Goal: Communication & Community: Share content

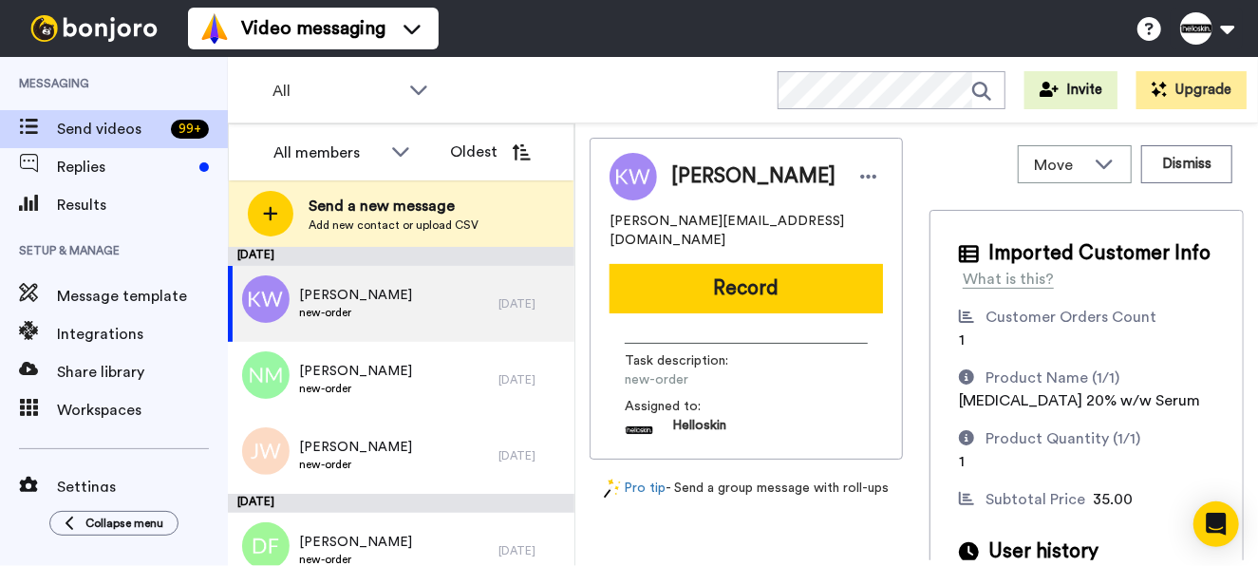
click at [701, 277] on button "Record" at bounding box center [747, 288] width 274 height 49
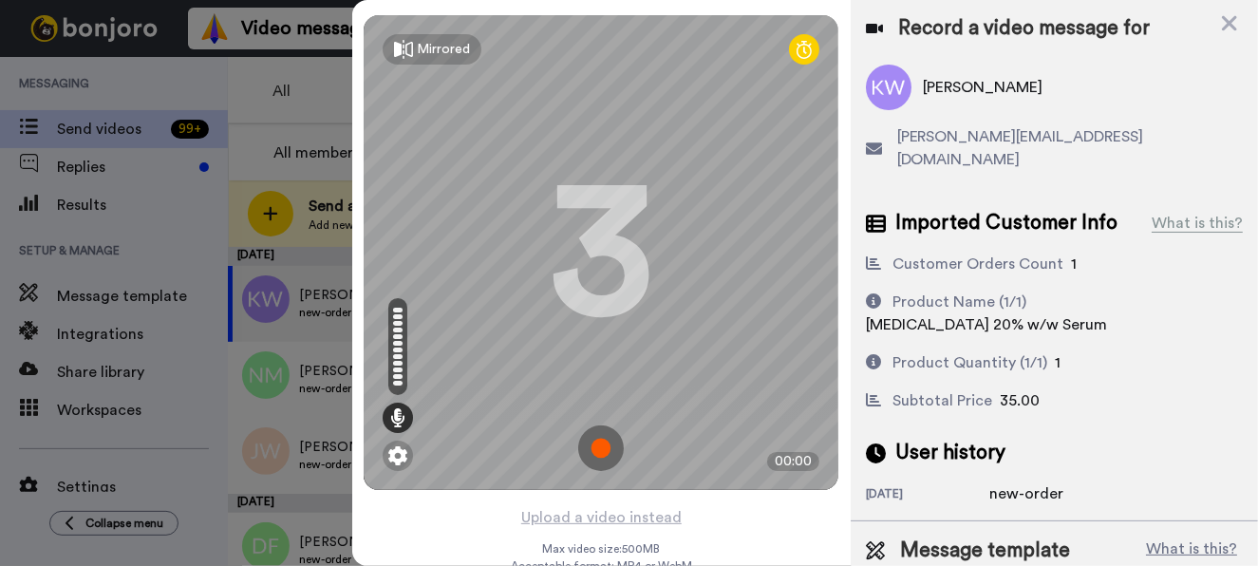
click at [582, 434] on img at bounding box center [601, 449] width 46 height 46
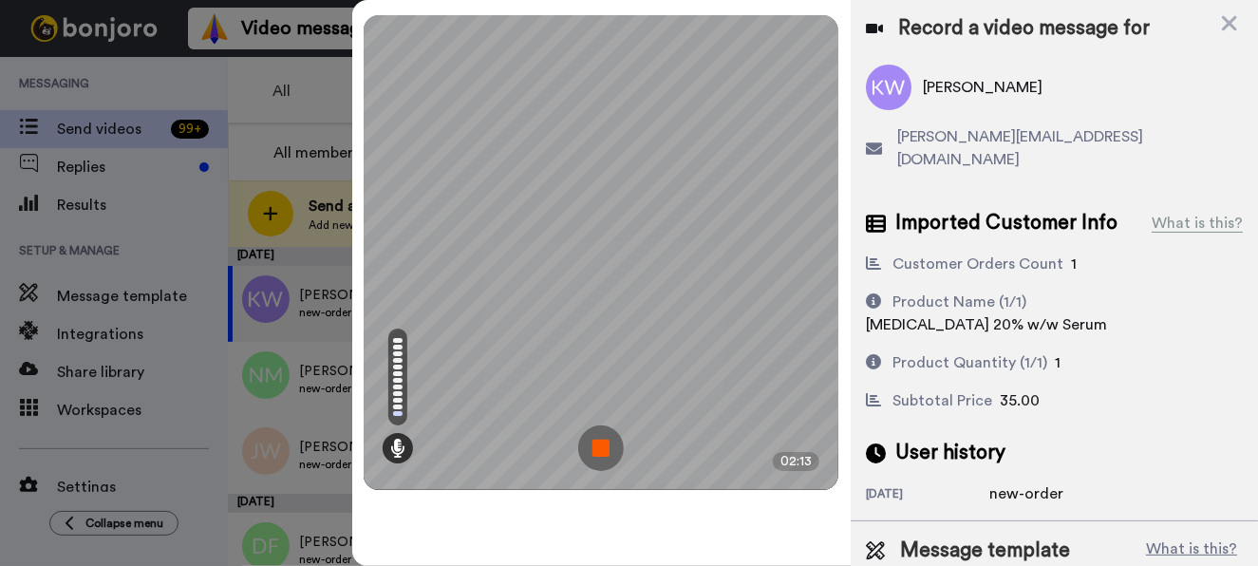
click at [585, 454] on img at bounding box center [601, 449] width 46 height 46
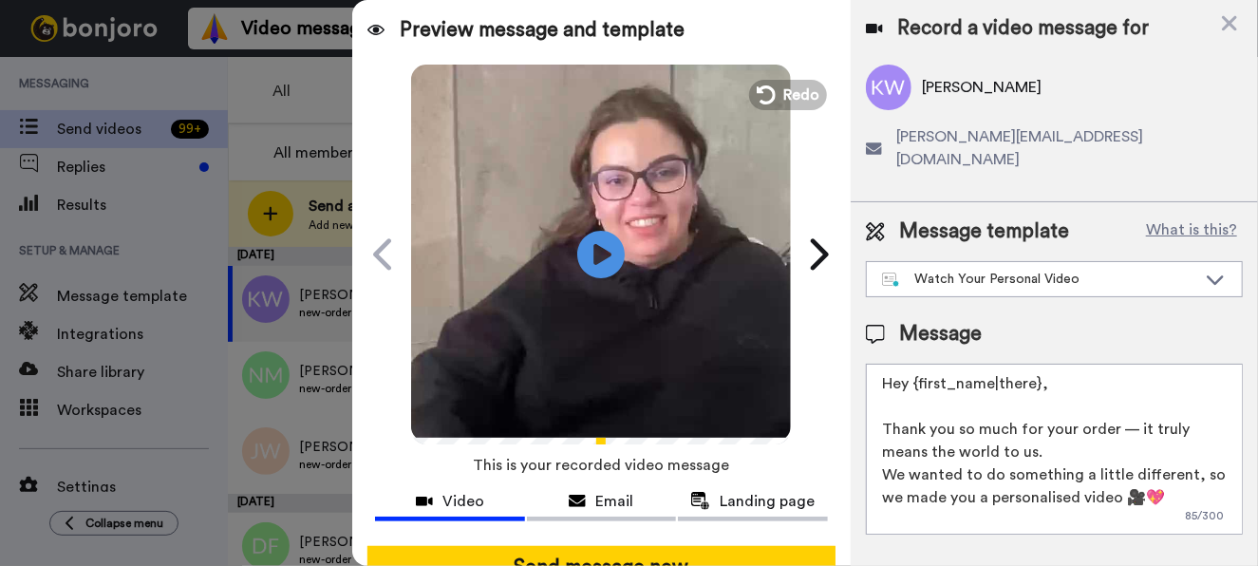
drag, startPoint x: 1051, startPoint y: 353, endPoint x: 909, endPoint y: 369, distance: 143.3
click at [909, 369] on textarea "Hey {first_name|there}, Thank you so much for your order — it truly means the w…" at bounding box center [1054, 449] width 377 height 171
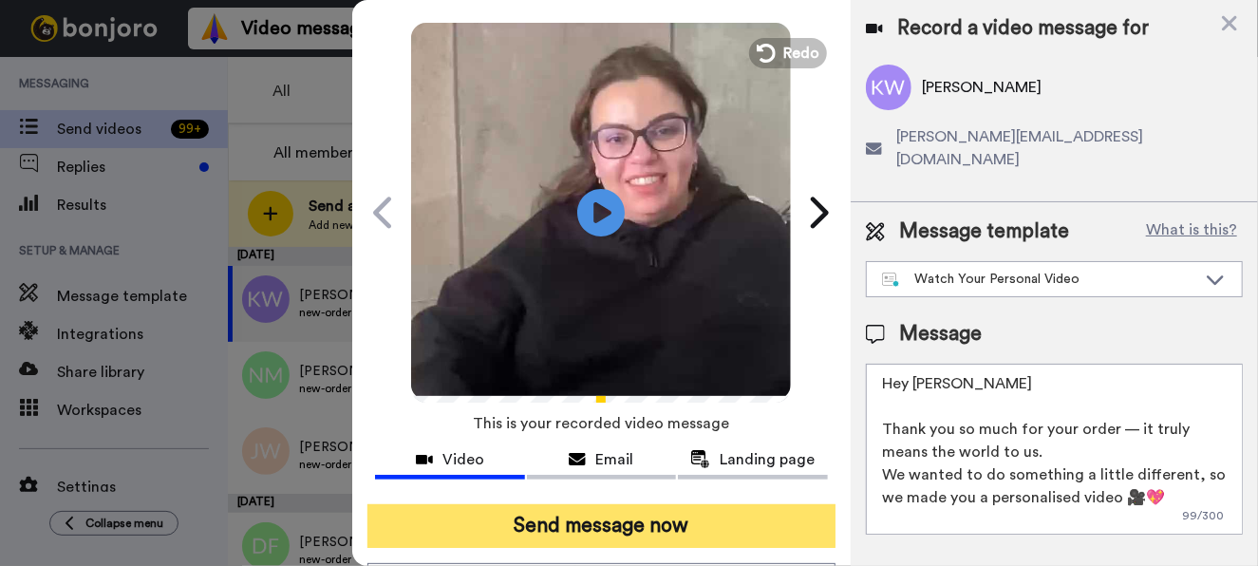
type textarea "Hey Karen Thank you so much for your order — it truly means the world to us. We…"
click at [526, 506] on button "Send message now" at bounding box center [602, 526] width 468 height 44
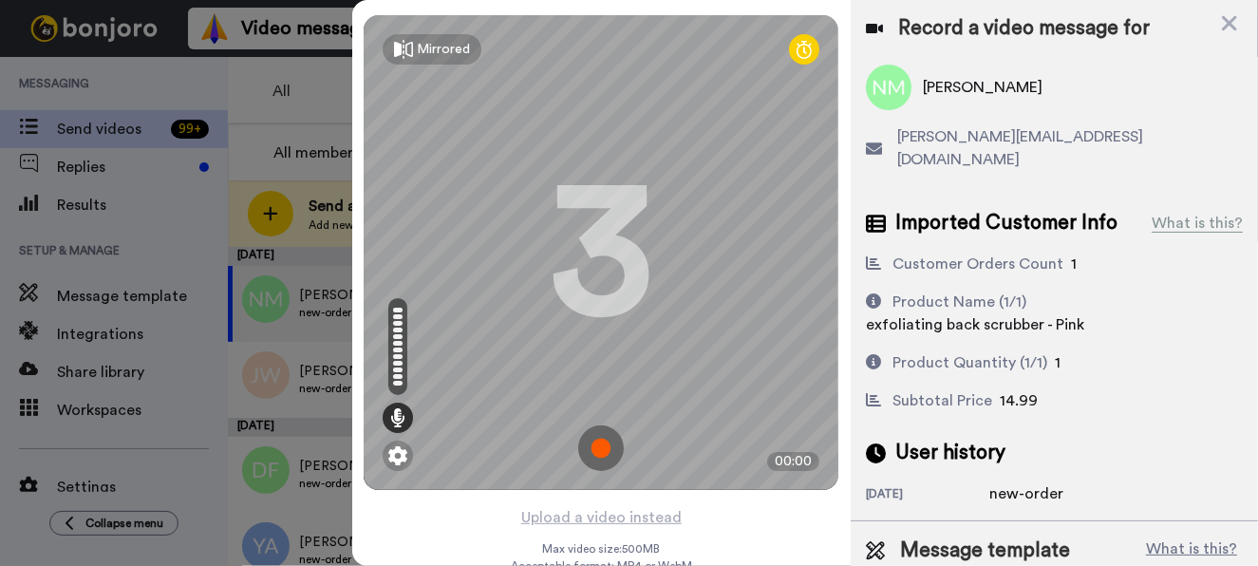
click at [589, 451] on img at bounding box center [601, 449] width 46 height 46
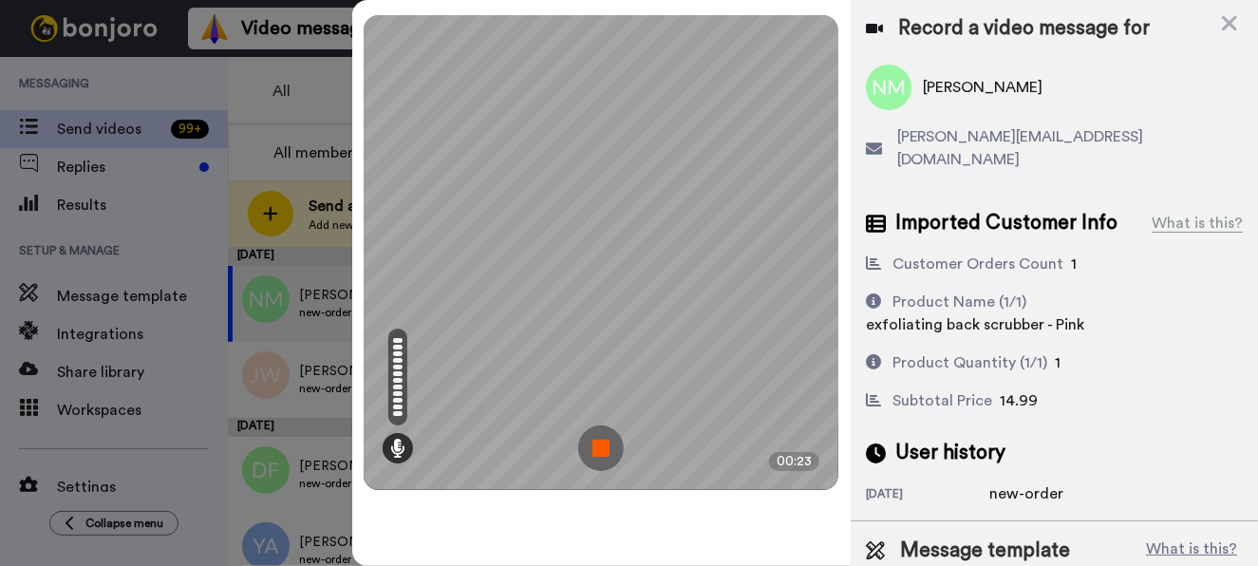
click at [599, 448] on img at bounding box center [601, 449] width 46 height 46
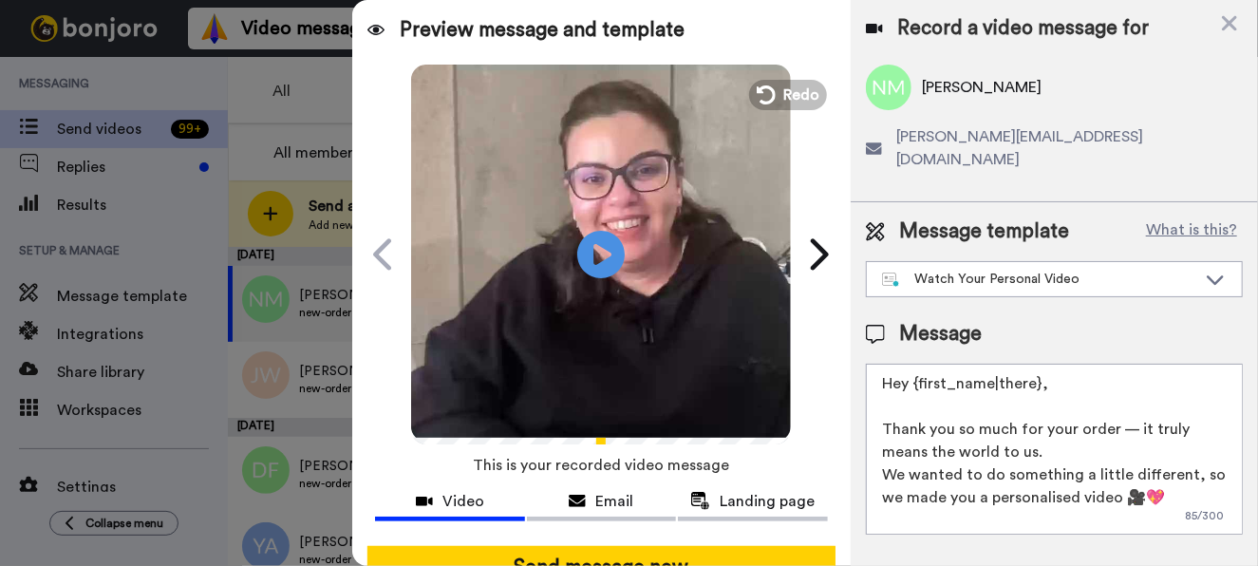
drag, startPoint x: 1087, startPoint y: 369, endPoint x: 924, endPoint y: 368, distance: 162.4
click at [924, 368] on textarea "Hey {first_name|there}, Thank you so much for your order — it truly means the w…" at bounding box center [1054, 449] width 377 height 171
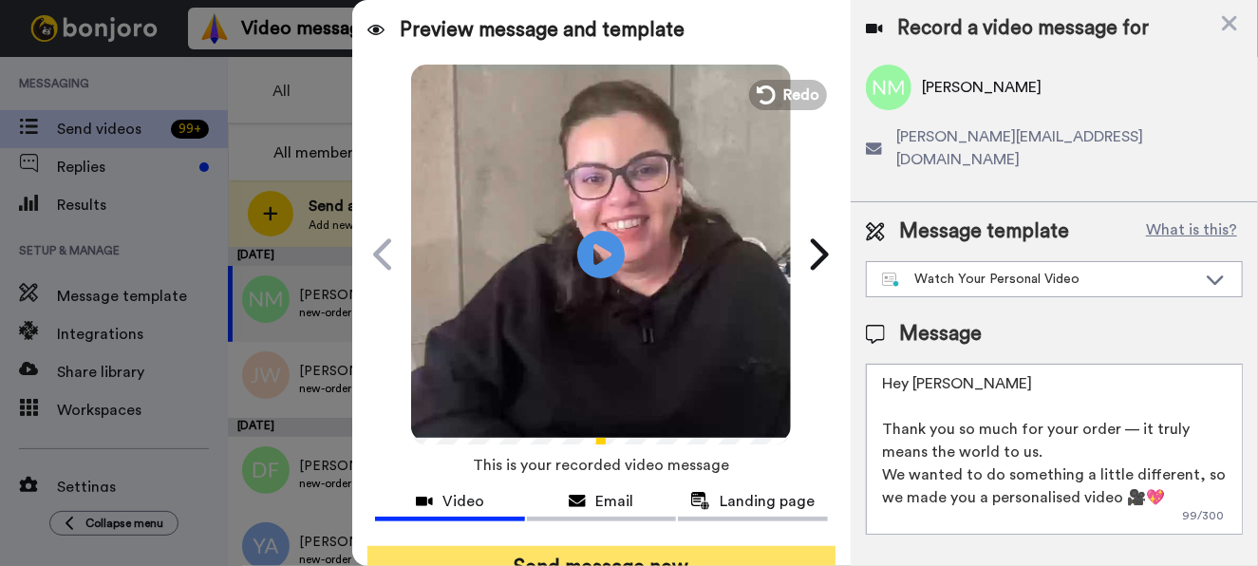
type textarea "Hey Naomi Thank you so much for your order — it truly means the world to us. We…"
click at [675, 552] on button "Send message now" at bounding box center [602, 568] width 468 height 44
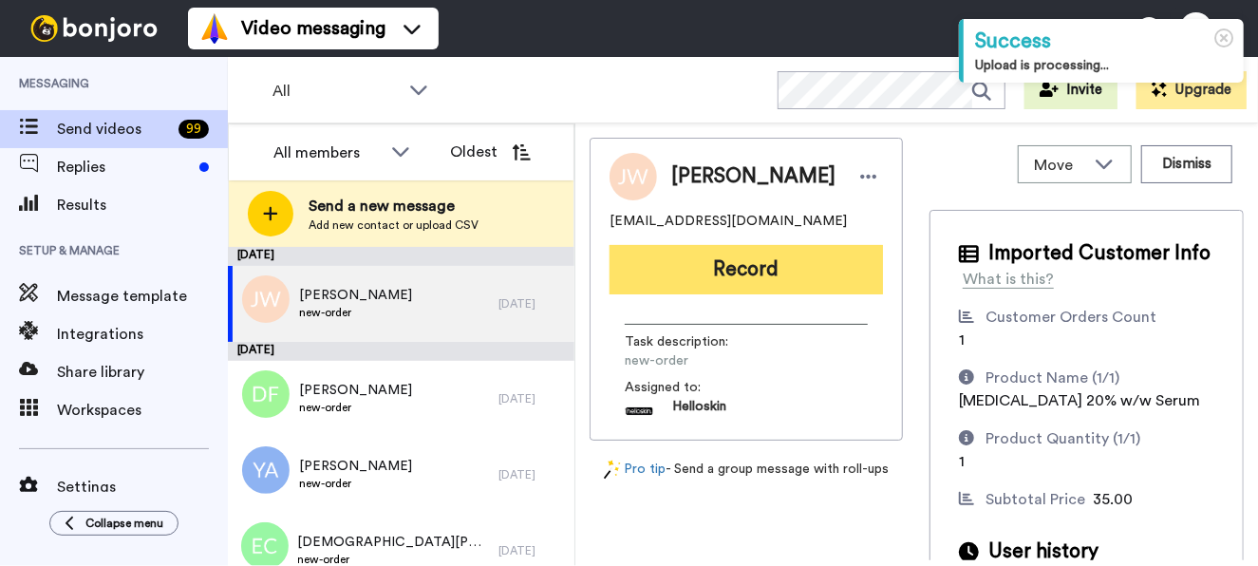
click at [689, 274] on button "Record" at bounding box center [747, 269] width 274 height 49
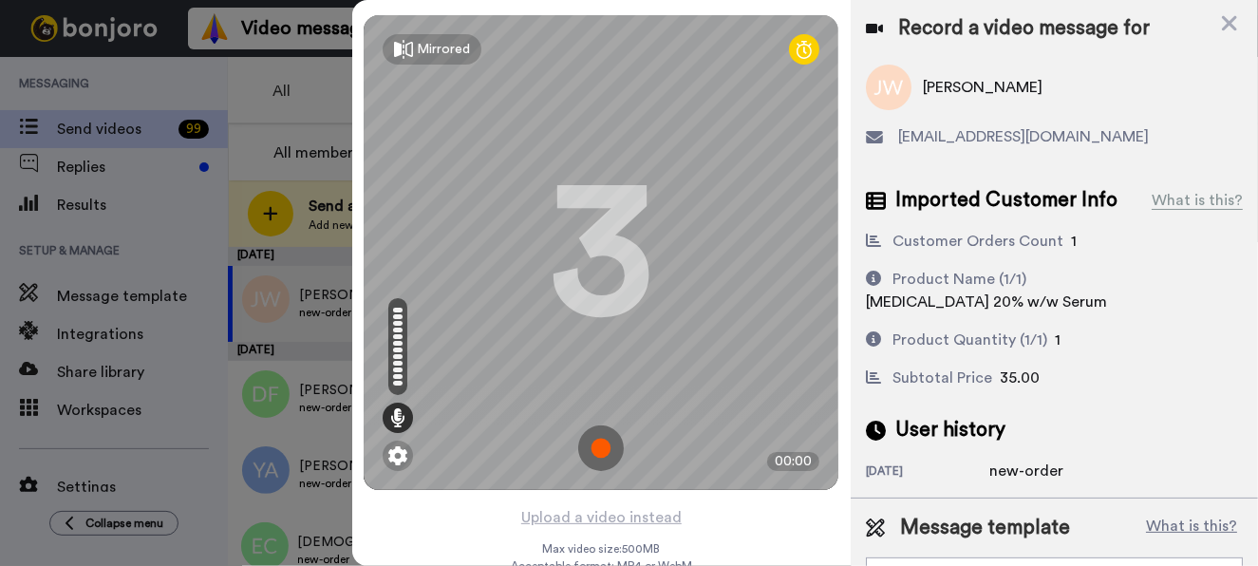
click at [596, 441] on img at bounding box center [601, 449] width 46 height 46
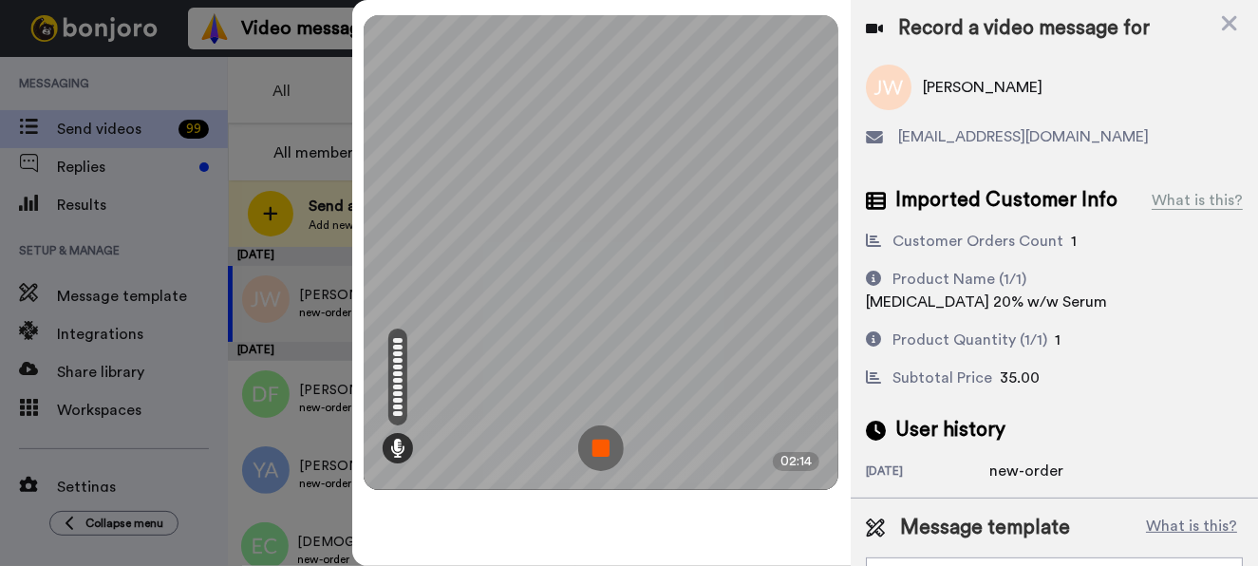
click at [612, 436] on img at bounding box center [601, 449] width 46 height 46
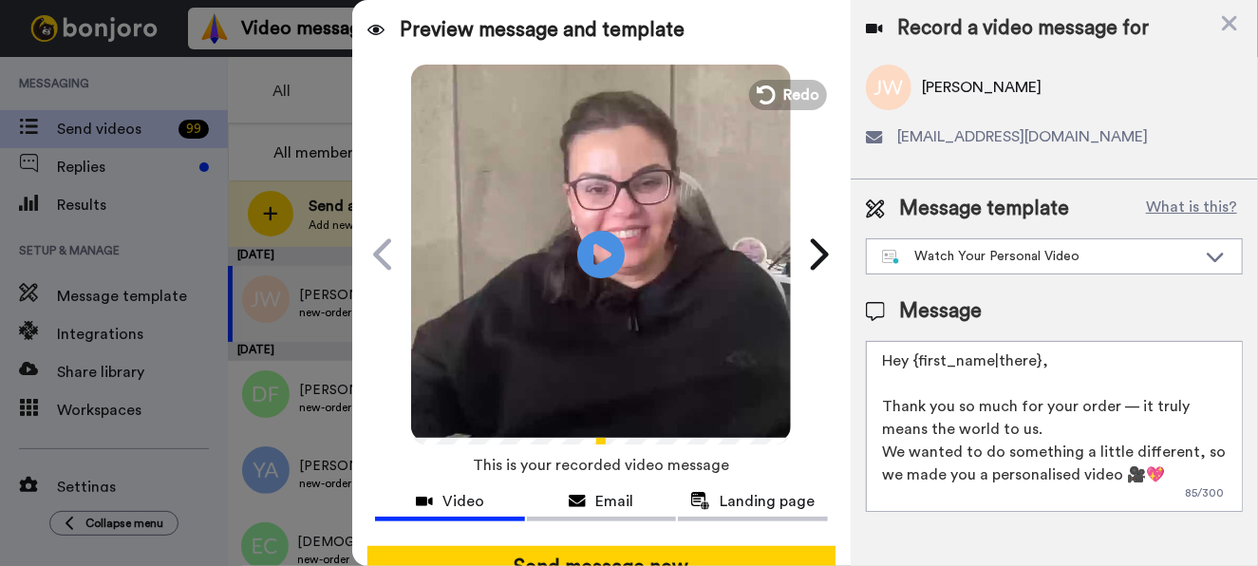
drag, startPoint x: 1123, startPoint y: 355, endPoint x: 912, endPoint y: 359, distance: 210.9
click at [912, 359] on textarea "Hey {first_name|there}, Thank you so much for your order — it truly means the w…" at bounding box center [1054, 426] width 377 height 171
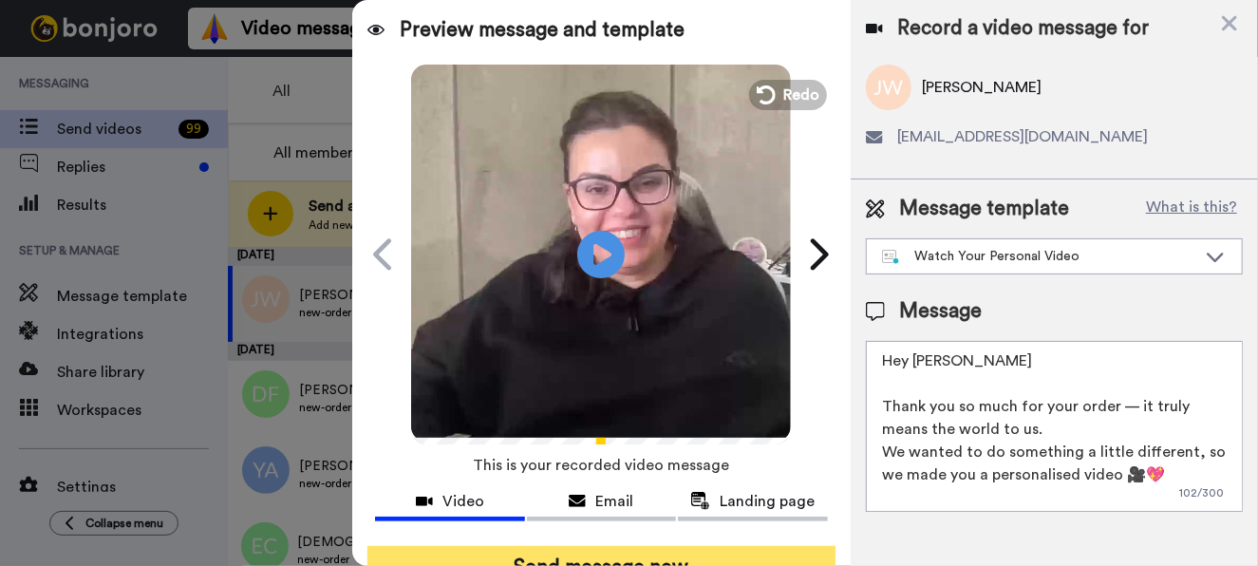
type textarea "Hey Jo Thank you so much for your order — it truly means the world to us. We wa…"
click at [751, 561] on button "Send message now" at bounding box center [602, 568] width 468 height 44
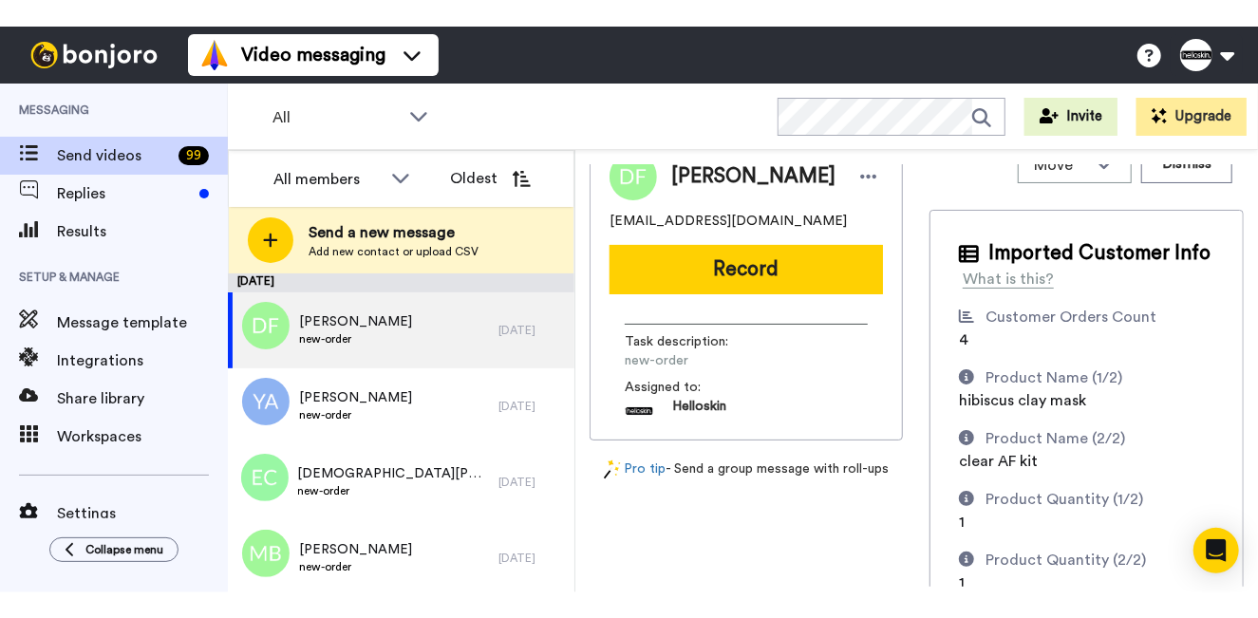
scroll to position [34, 0]
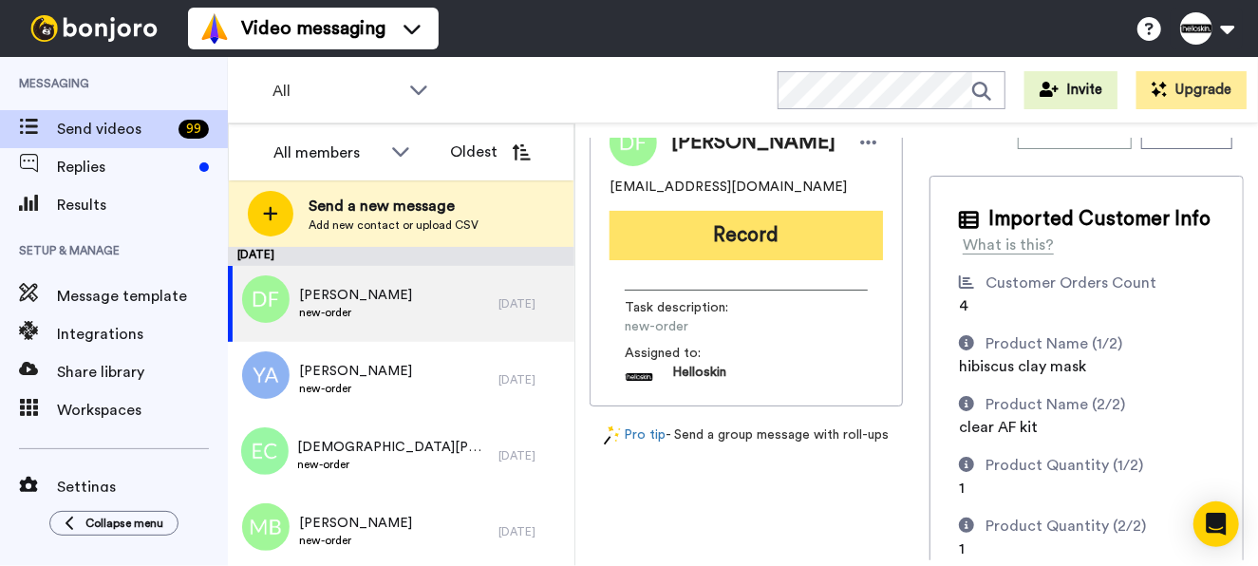
click at [795, 240] on button "Record" at bounding box center [747, 235] width 274 height 49
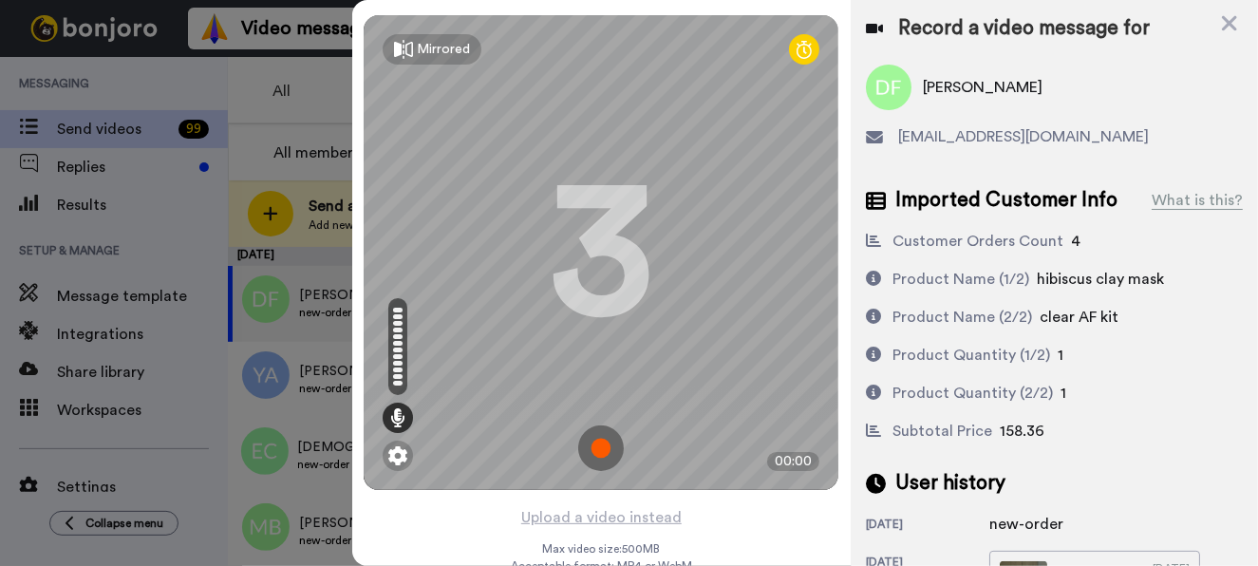
click at [594, 438] on img at bounding box center [601, 449] width 46 height 46
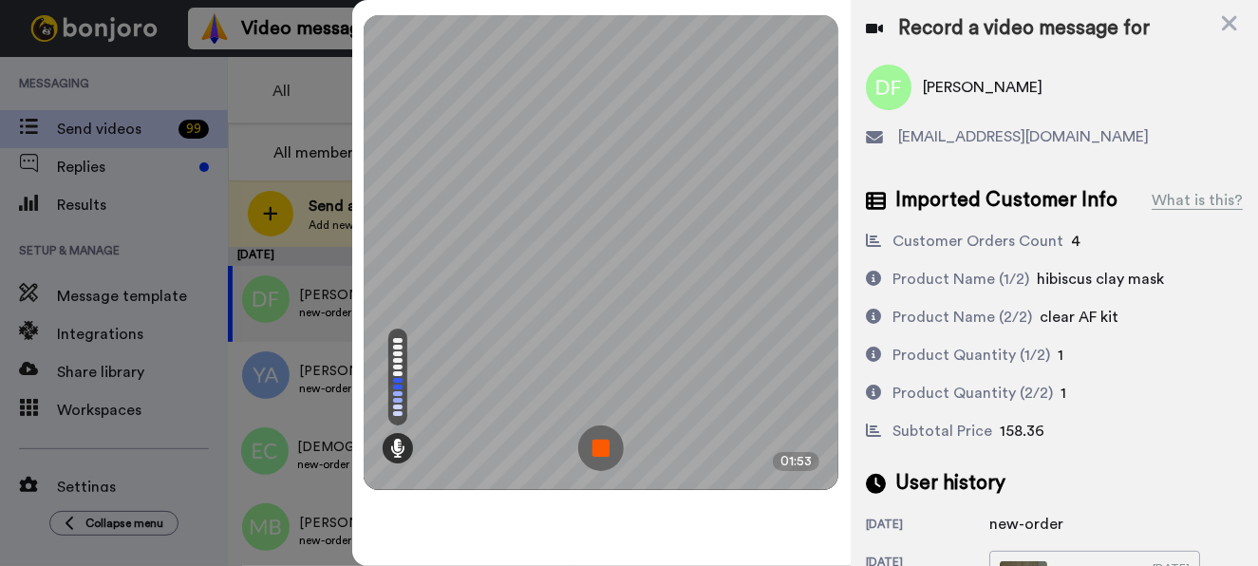
click at [607, 455] on img at bounding box center [601, 449] width 46 height 46
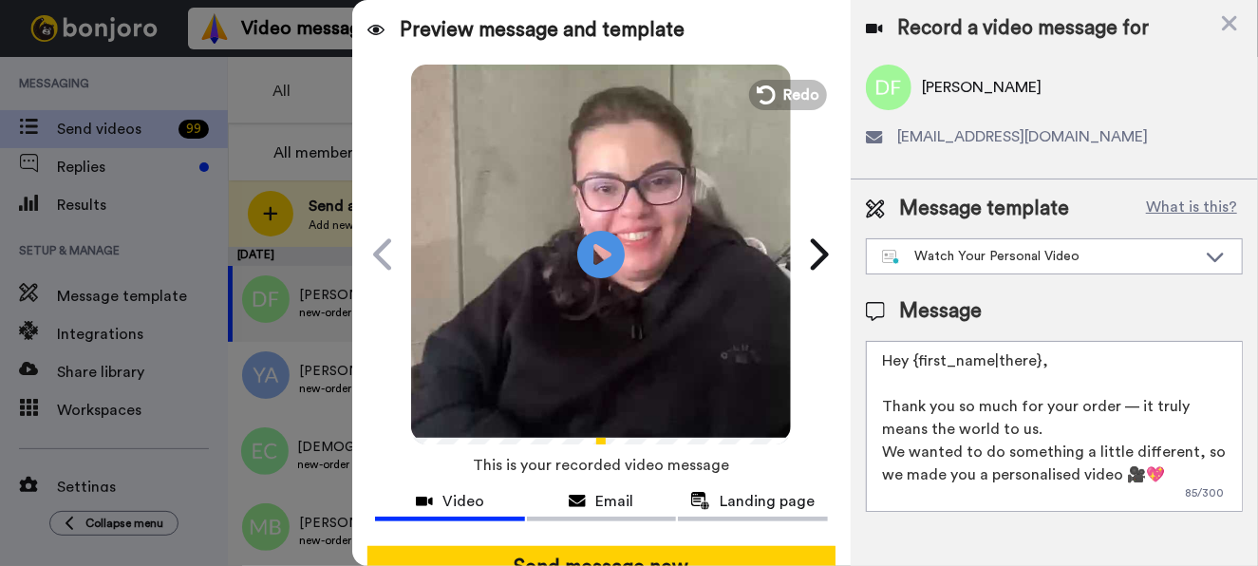
drag, startPoint x: 1039, startPoint y: 355, endPoint x: 915, endPoint y: 366, distance: 124.9
click at [915, 366] on textarea "Hey {first_name|there}, Thank you so much for your order — it truly means the w…" at bounding box center [1054, 426] width 377 height 171
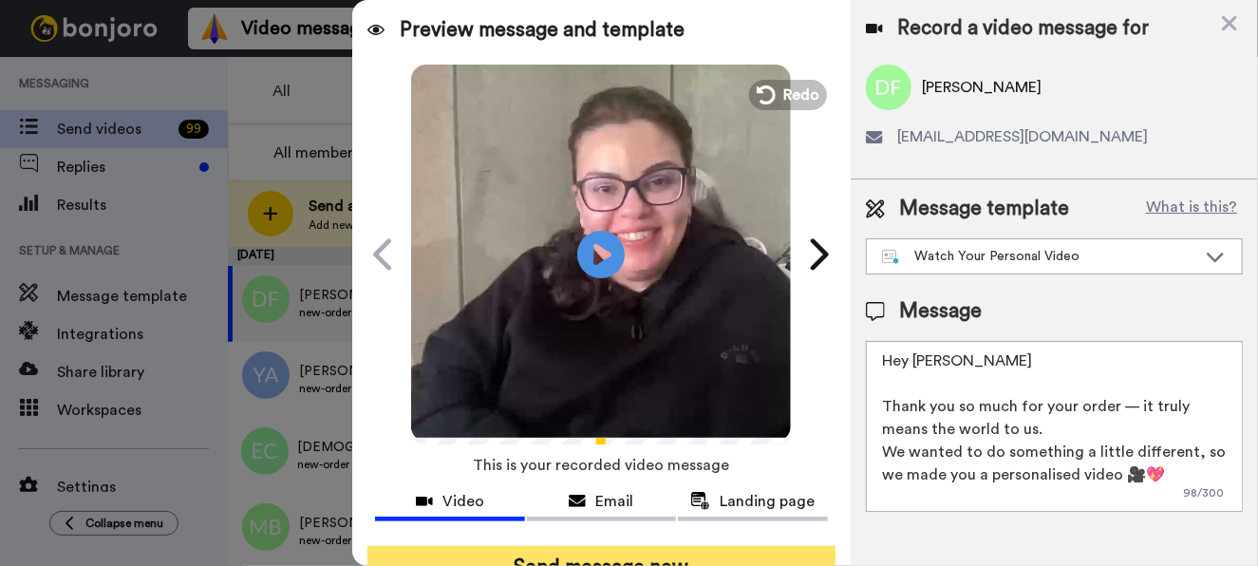
type textarea "Hey Debbie Thank you so much for your order — it truly means the world to us. W…"
click at [549, 559] on button "Send message now" at bounding box center [602, 568] width 468 height 44
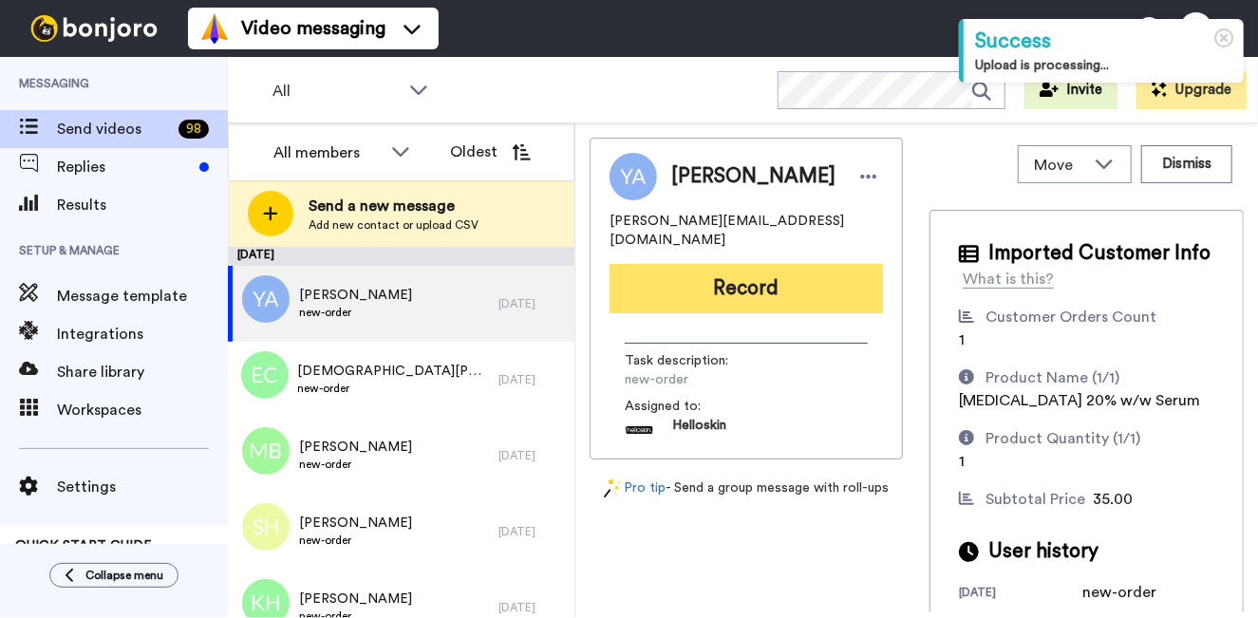
click at [753, 274] on button "Record" at bounding box center [747, 288] width 274 height 49
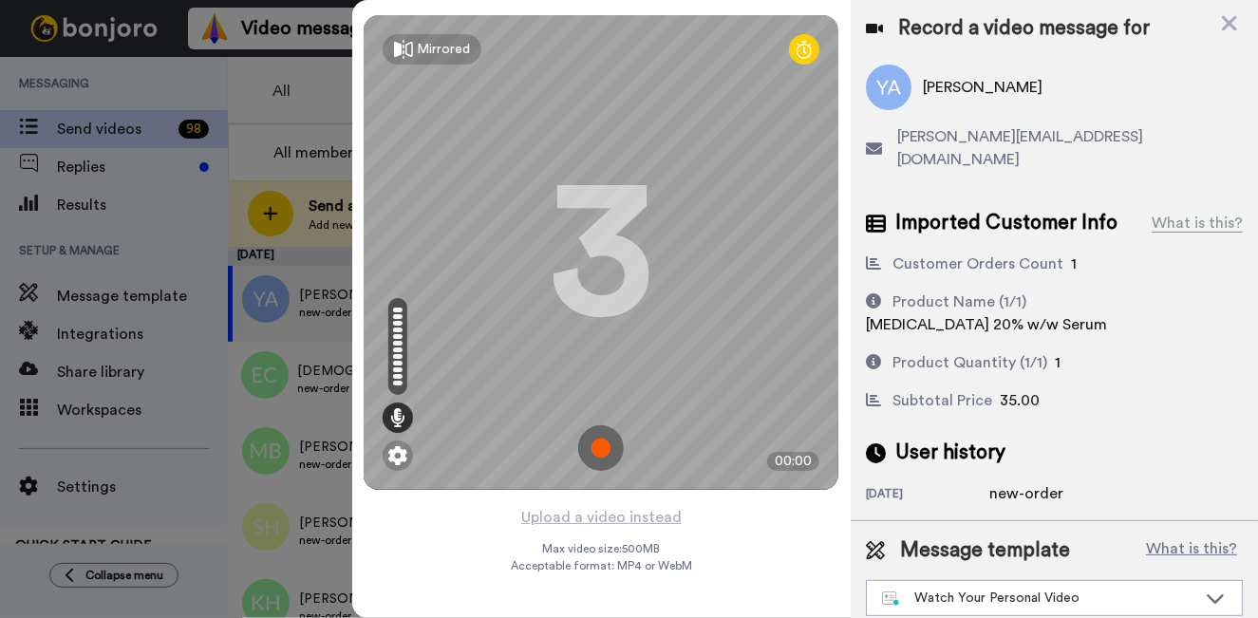
click at [599, 437] on img at bounding box center [601, 449] width 46 height 46
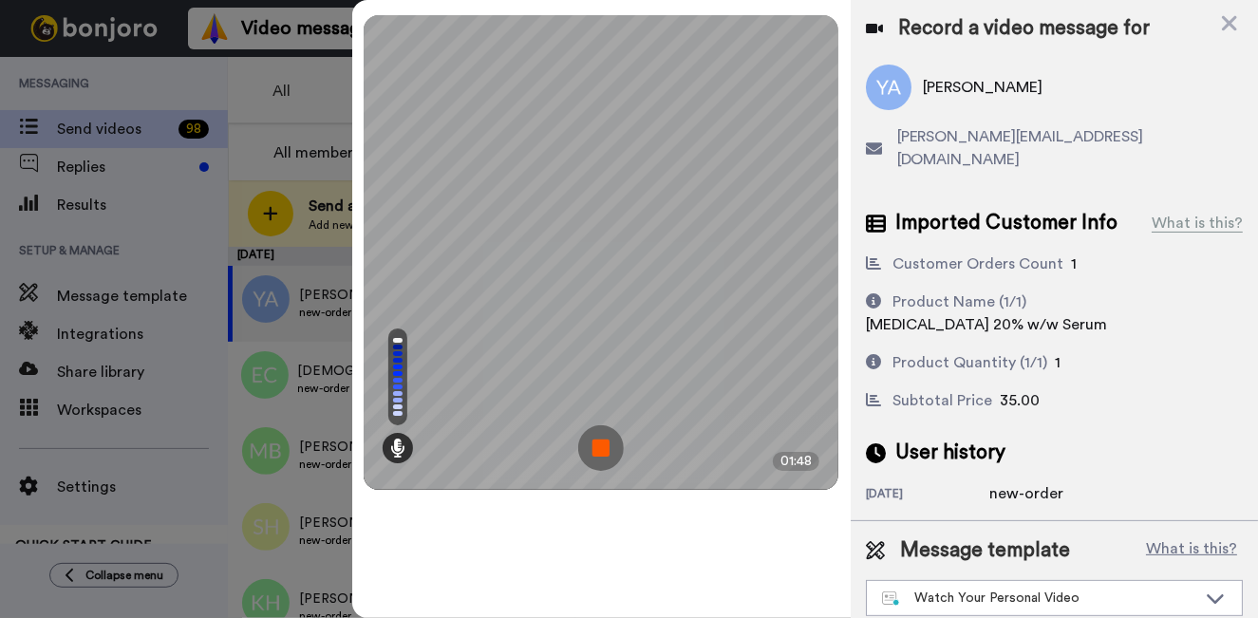
click at [596, 451] on img at bounding box center [601, 449] width 46 height 46
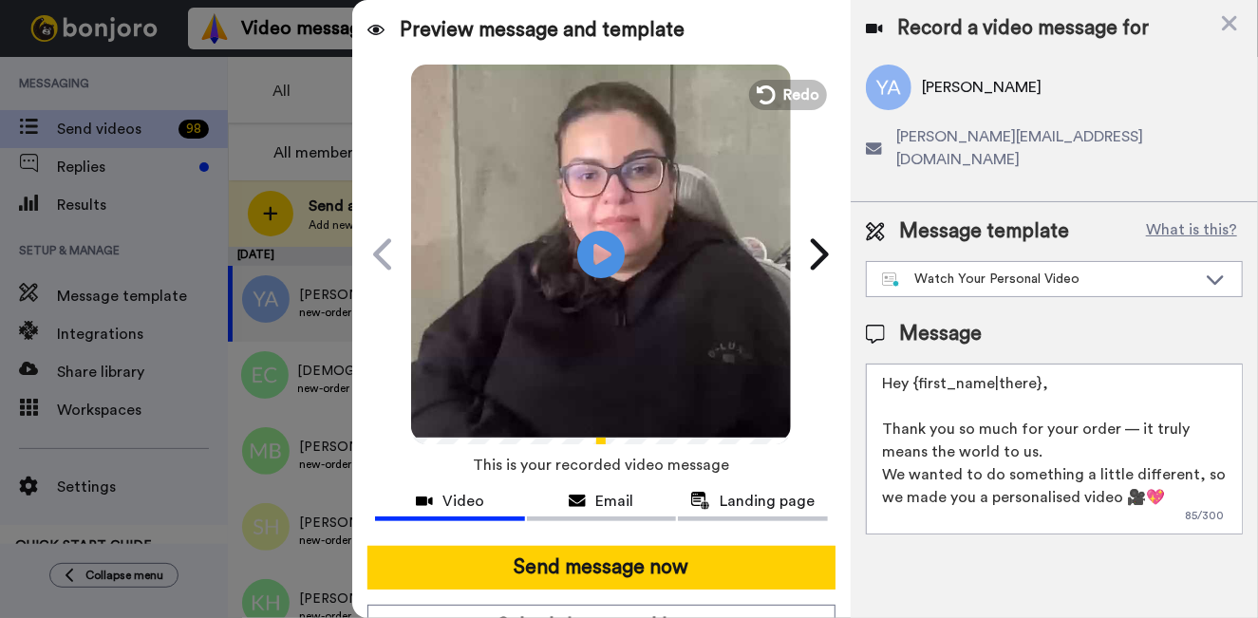
drag, startPoint x: 1116, startPoint y: 362, endPoint x: 914, endPoint y: 366, distance: 202.3
click at [914, 366] on textarea "Hey {first_name|there}, Thank you so much for your order — it truly means the w…" at bounding box center [1054, 449] width 377 height 171
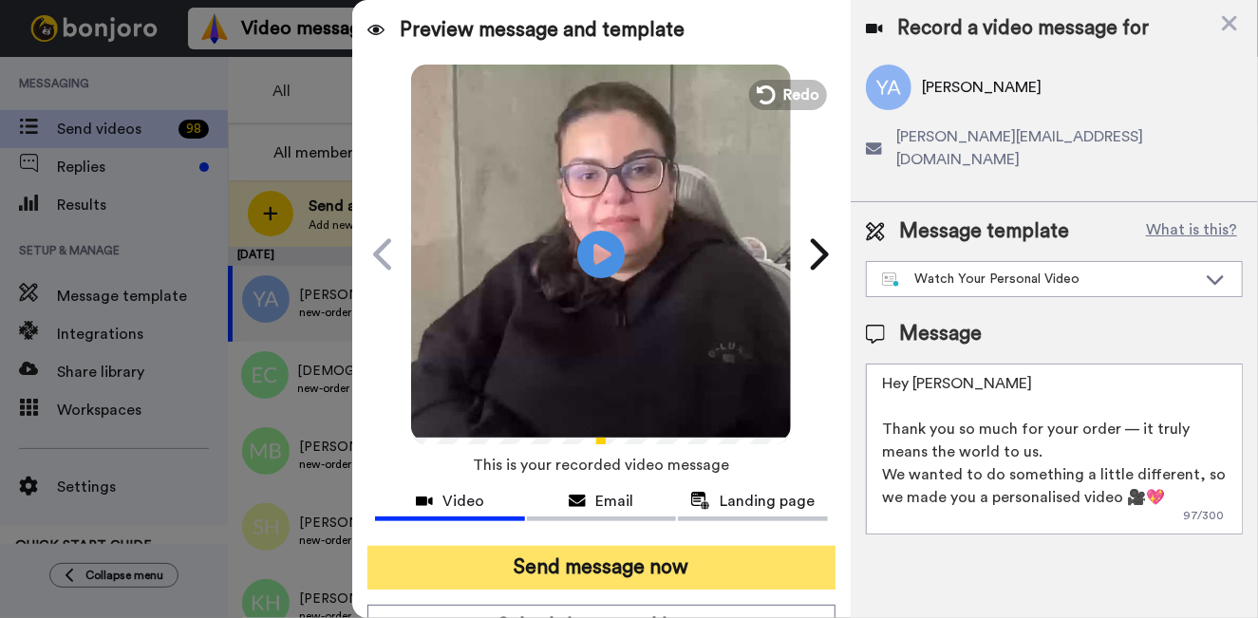
type textarea "Hey Yasemin Thank you so much for your order — it truly means the world to us. …"
click at [745, 549] on button "Send message now" at bounding box center [602, 568] width 468 height 44
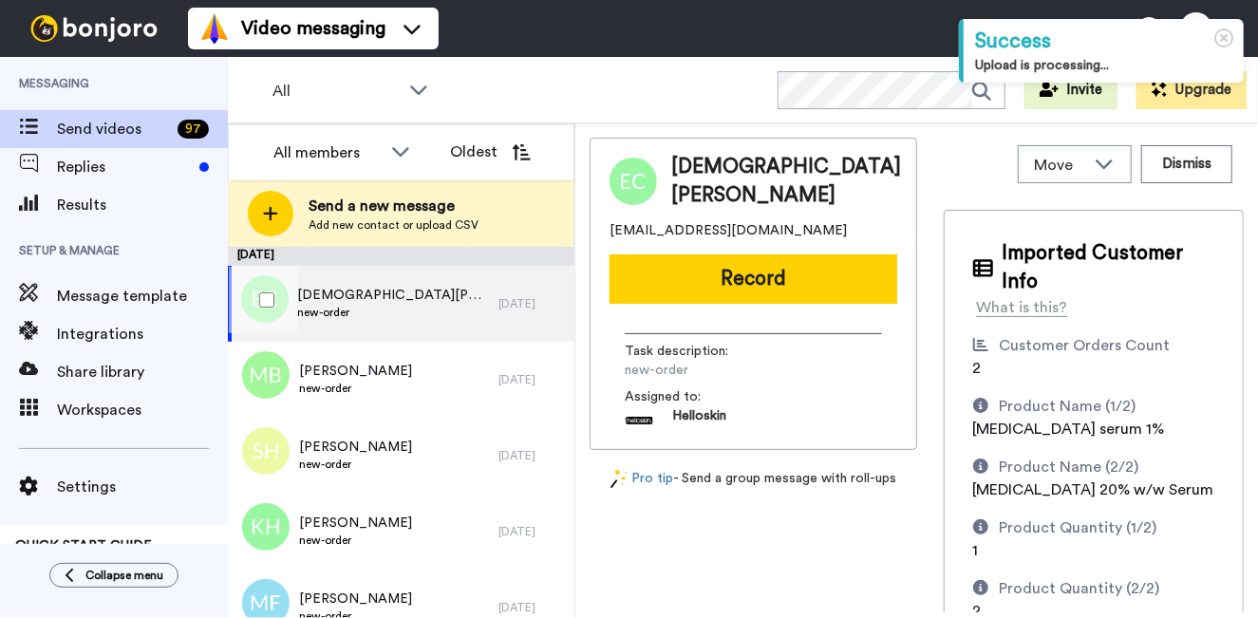
click at [500, 322] on div "Eliza Christiansen new-order 18 days ago" at bounding box center [401, 304] width 347 height 76
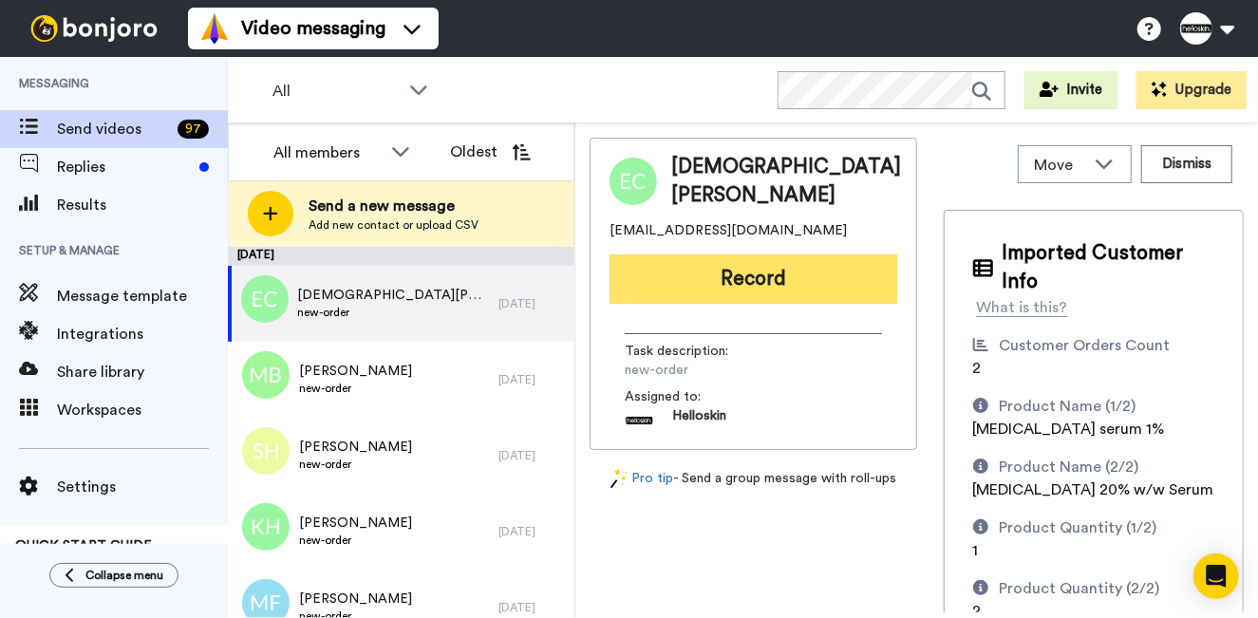
click at [810, 284] on button "Record" at bounding box center [754, 279] width 288 height 49
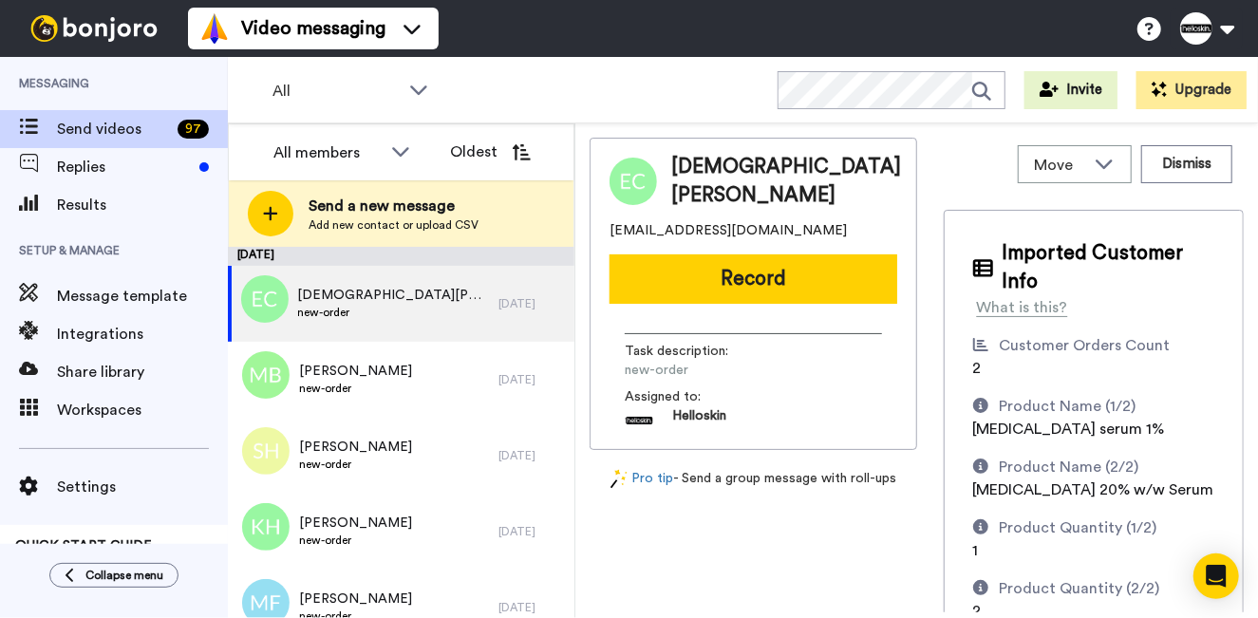
click at [811, 284] on div at bounding box center [805, 309] width 906 height 618
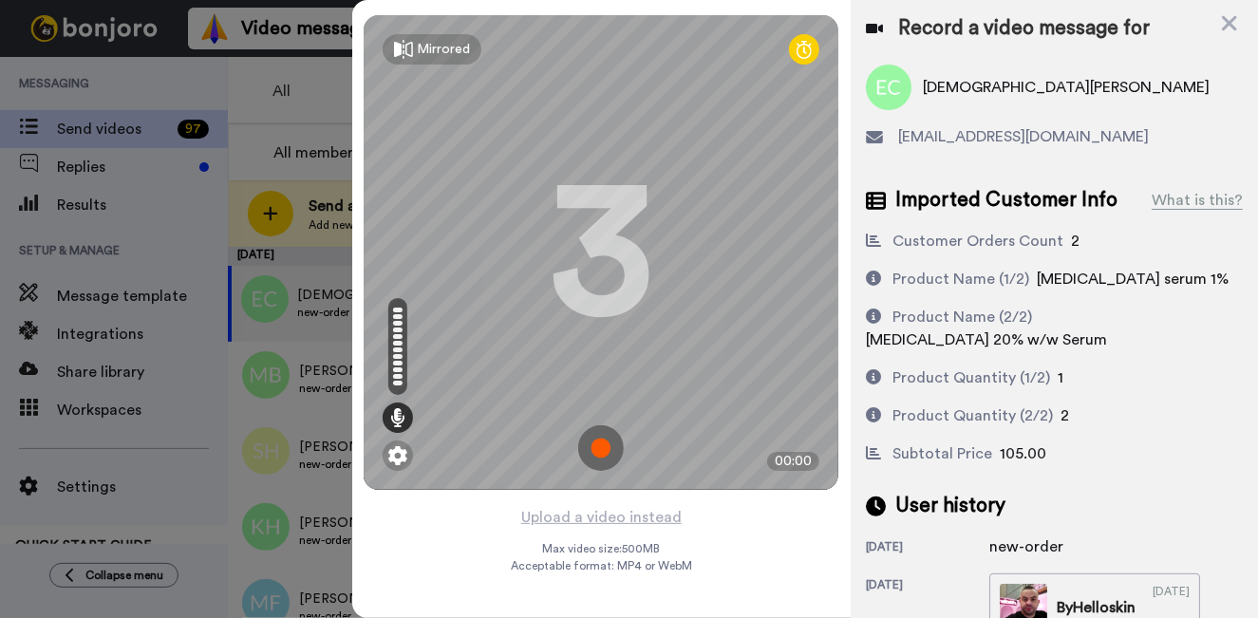
click at [593, 437] on img at bounding box center [601, 449] width 46 height 46
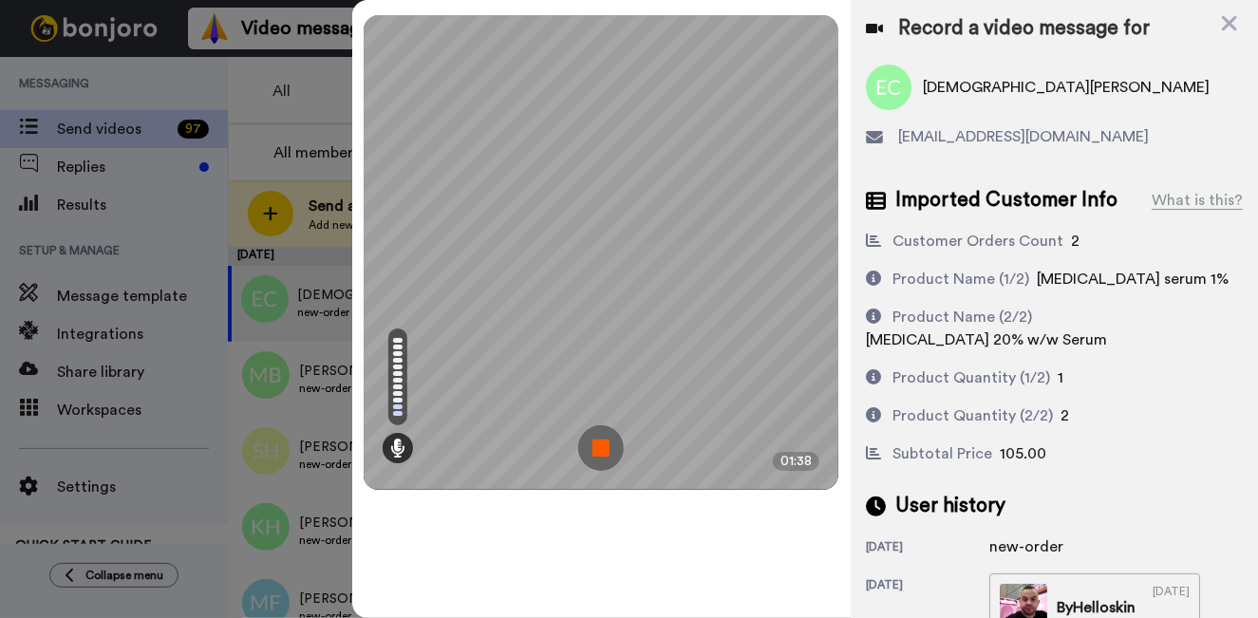
click at [609, 448] on img at bounding box center [601, 449] width 46 height 46
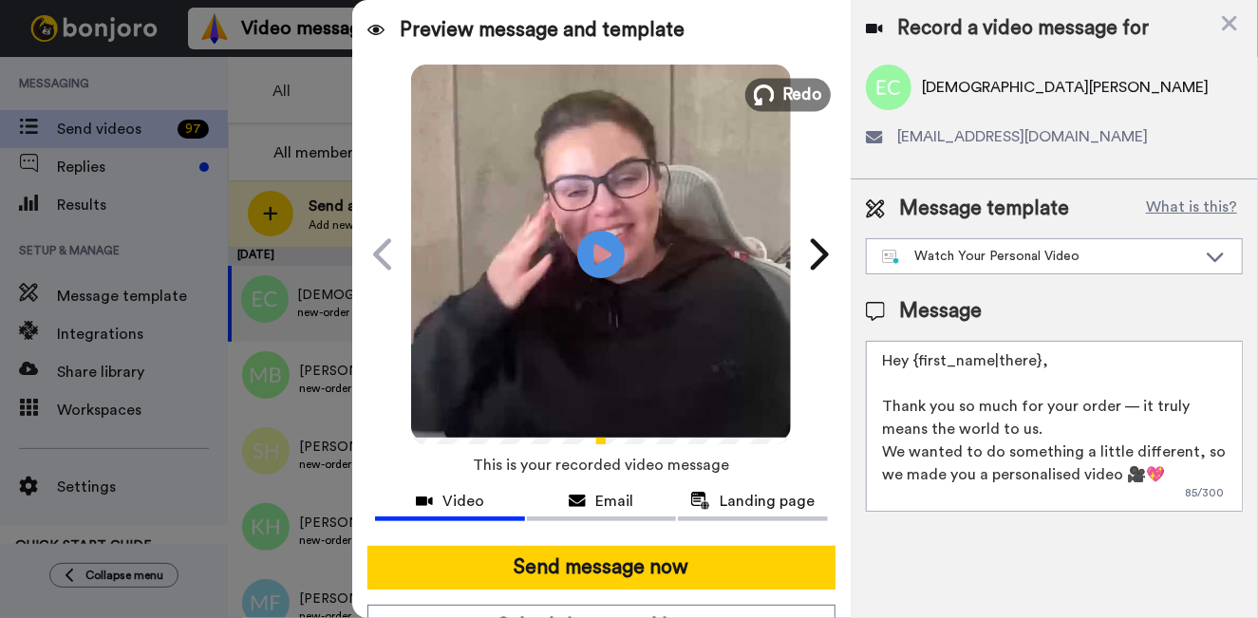
click at [755, 80] on button "Redo" at bounding box center [788, 94] width 85 height 33
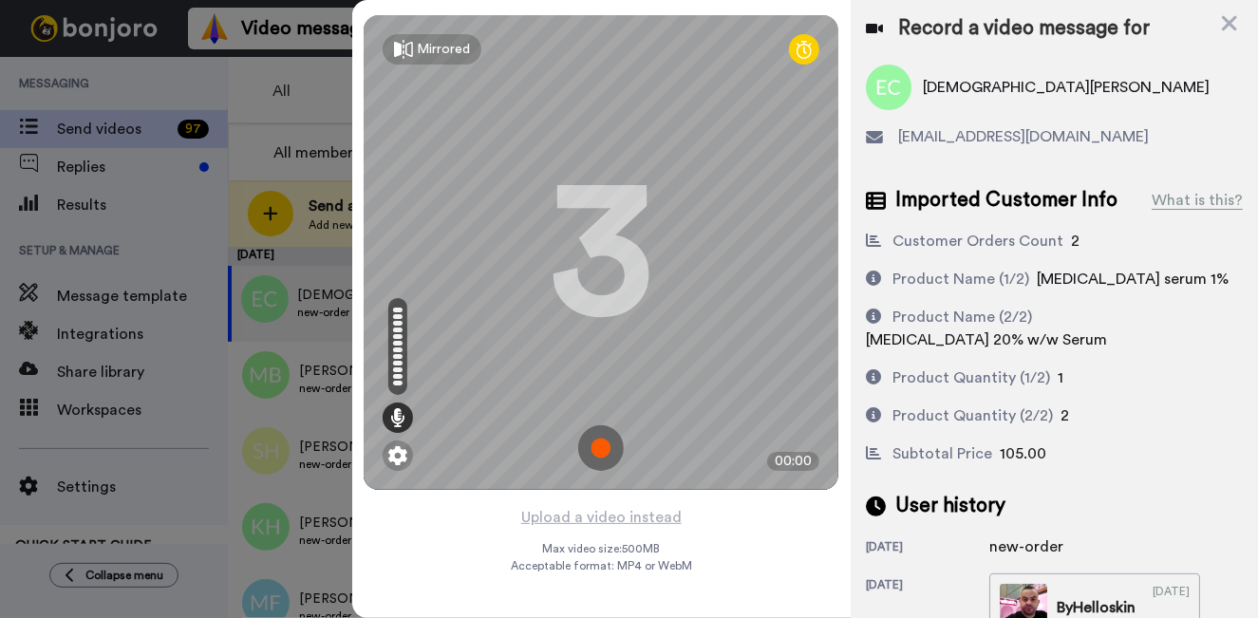
click at [595, 445] on img at bounding box center [601, 449] width 46 height 46
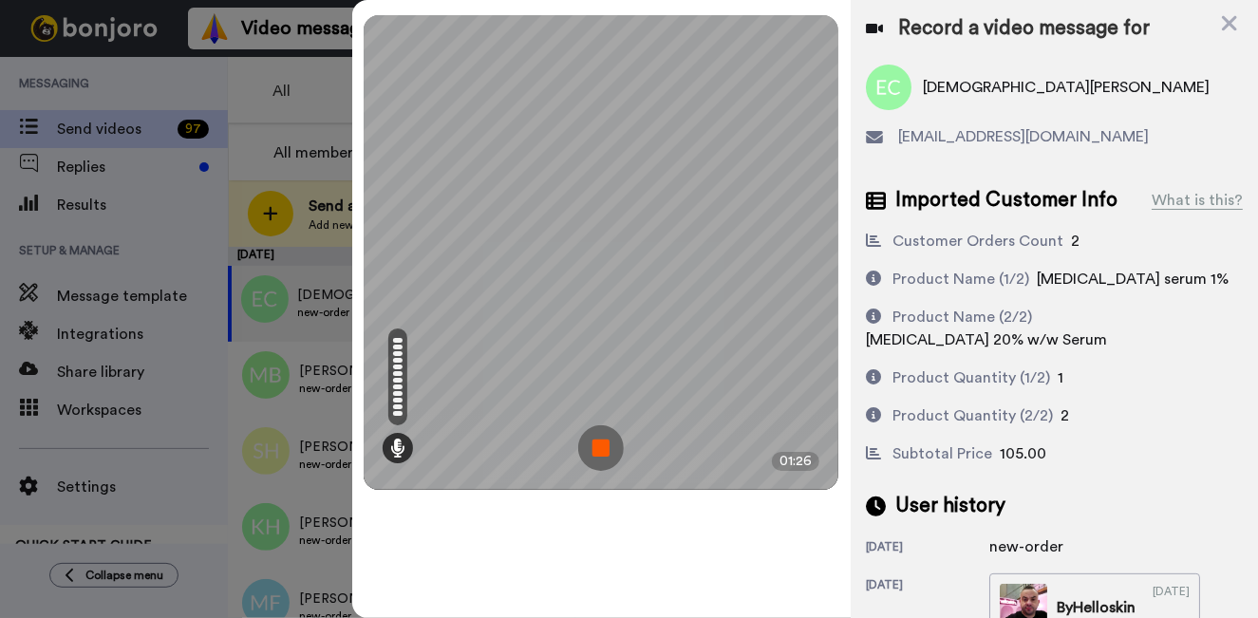
click at [610, 454] on img at bounding box center [601, 449] width 46 height 46
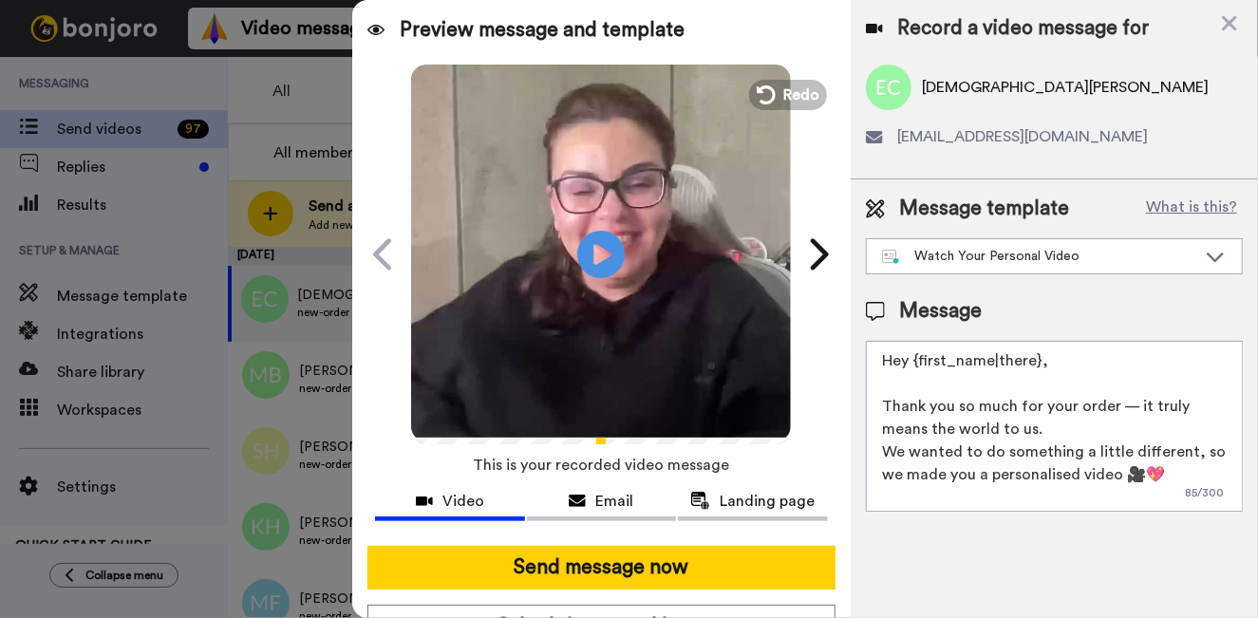
drag, startPoint x: 1050, startPoint y: 365, endPoint x: 919, endPoint y: 369, distance: 130.2
click at [919, 369] on textarea "Hey {first_name|there}, Thank you so much for your order — it truly means the w…" at bounding box center [1054, 426] width 377 height 171
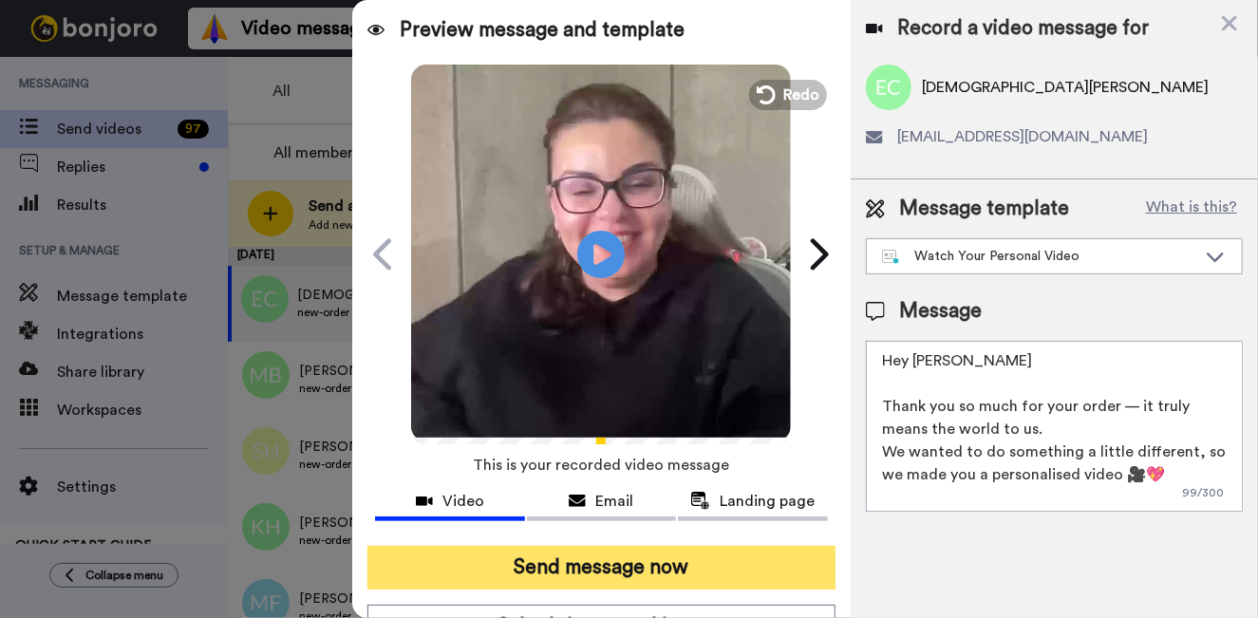
type textarea "Hey Eliza Thank you so much for your order — it truly means the world to us. We…"
click at [630, 552] on button "Send message now" at bounding box center [602, 568] width 468 height 44
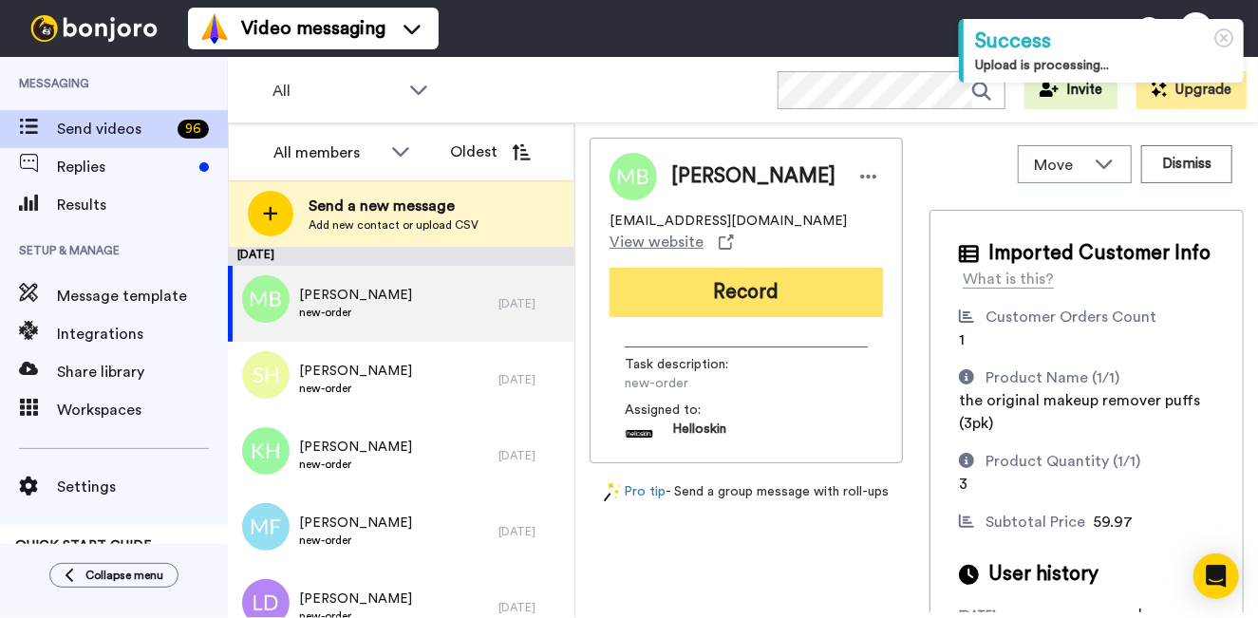
click at [793, 308] on button "Record" at bounding box center [747, 292] width 274 height 49
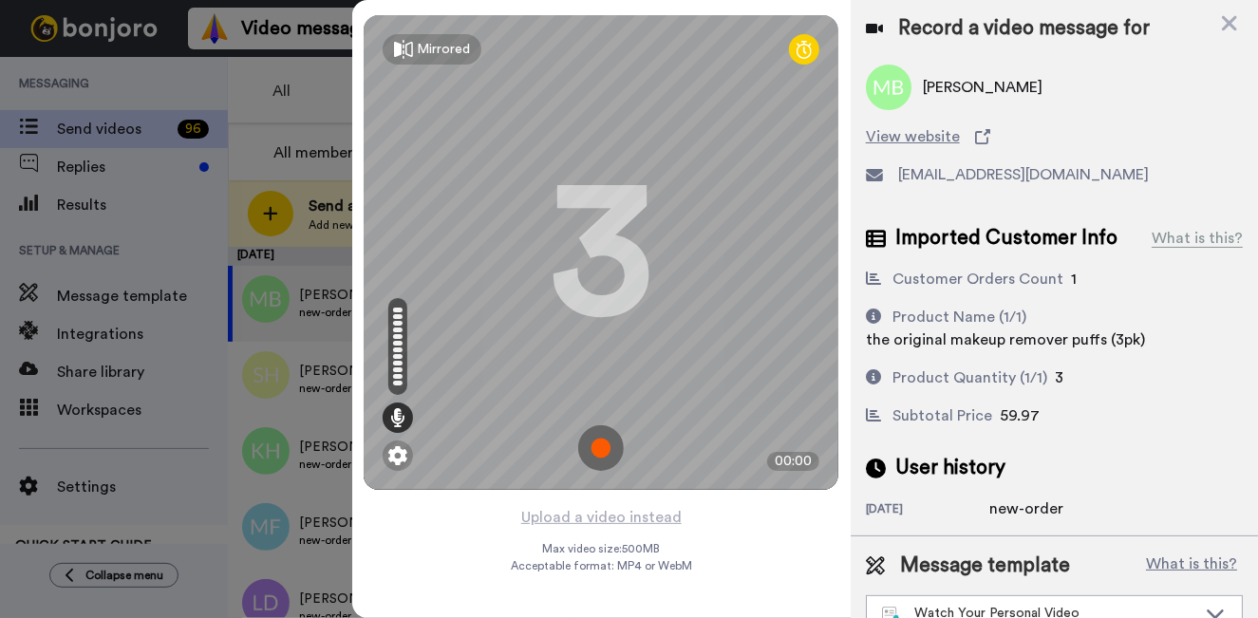
click at [612, 436] on img at bounding box center [601, 449] width 46 height 46
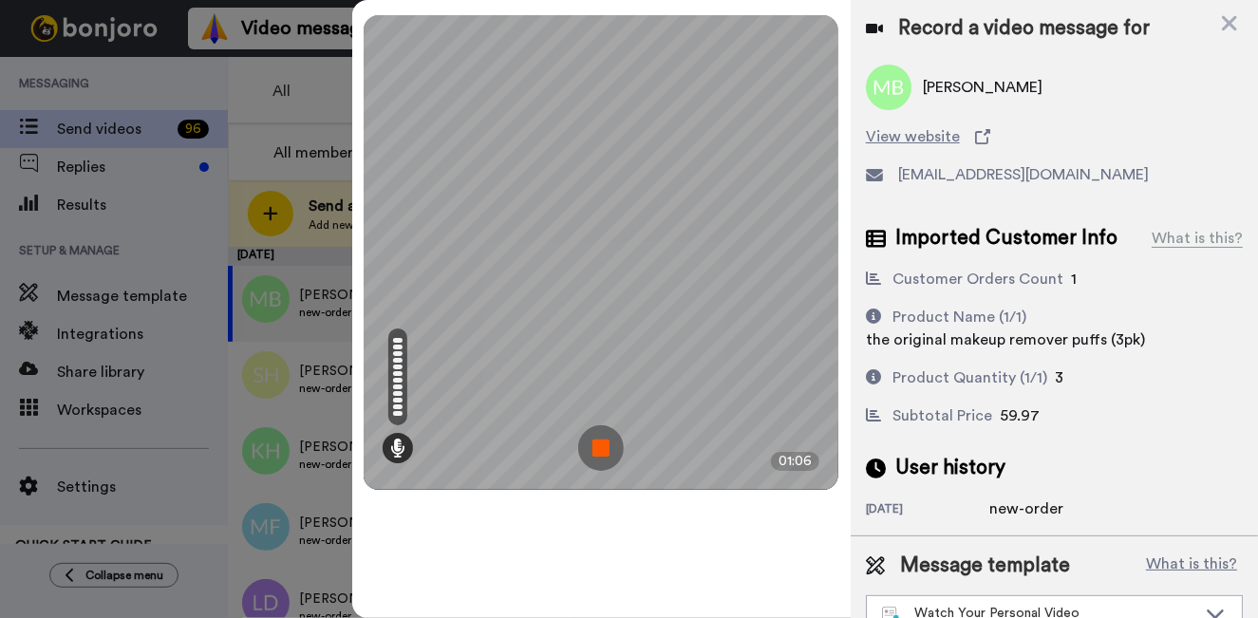
click at [600, 442] on img at bounding box center [601, 449] width 46 height 46
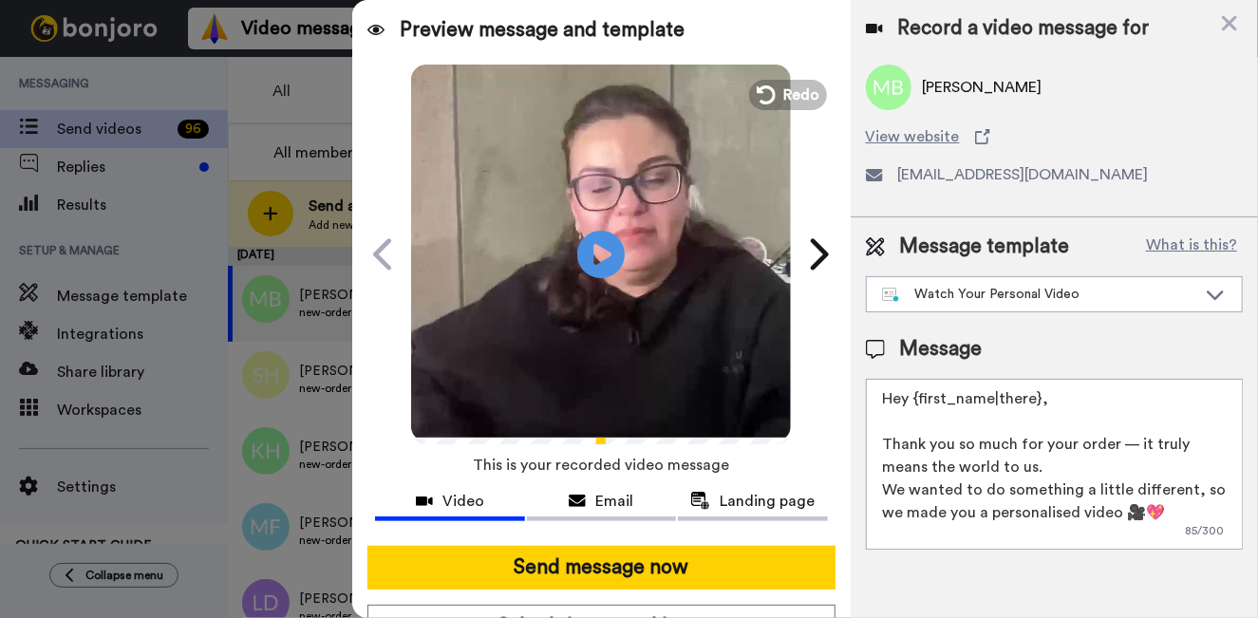
drag, startPoint x: 1053, startPoint y: 396, endPoint x: 931, endPoint y: 401, distance: 122.6
click at [931, 401] on textarea "Hey {first_name|there}, Thank you so much for your order — it truly means the w…" at bounding box center [1054, 464] width 377 height 171
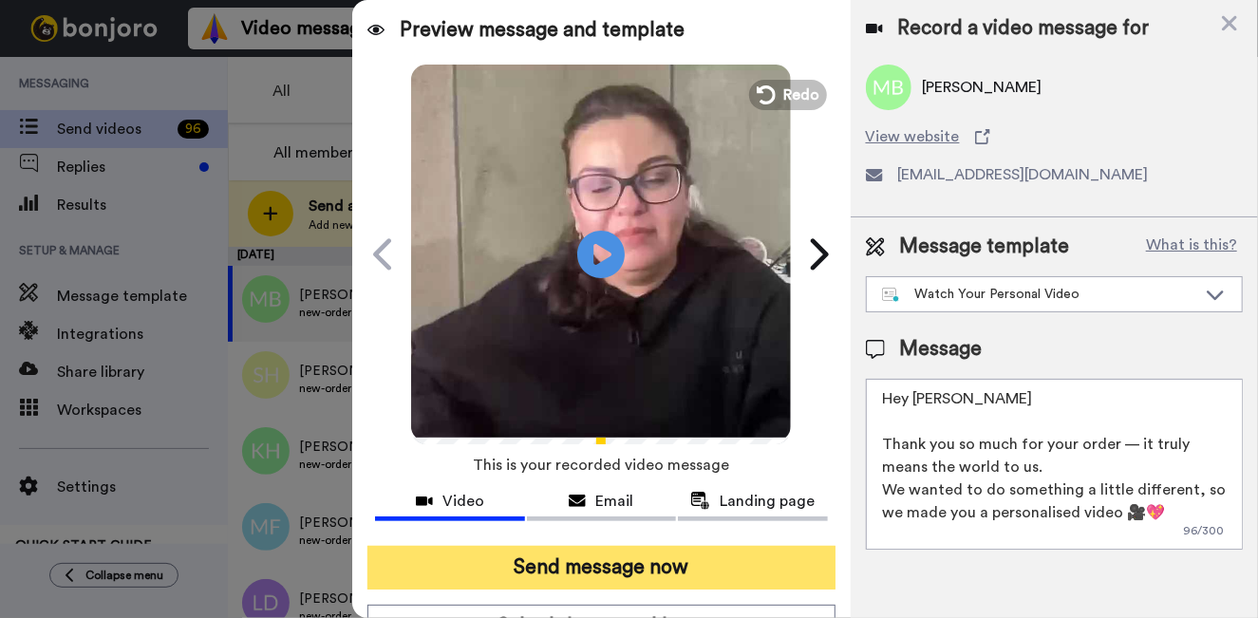
type textarea "Hey [PERSON_NAME] Thank you so much for your order — it truly means the world t…"
click at [602, 555] on button "Send message now" at bounding box center [602, 568] width 468 height 44
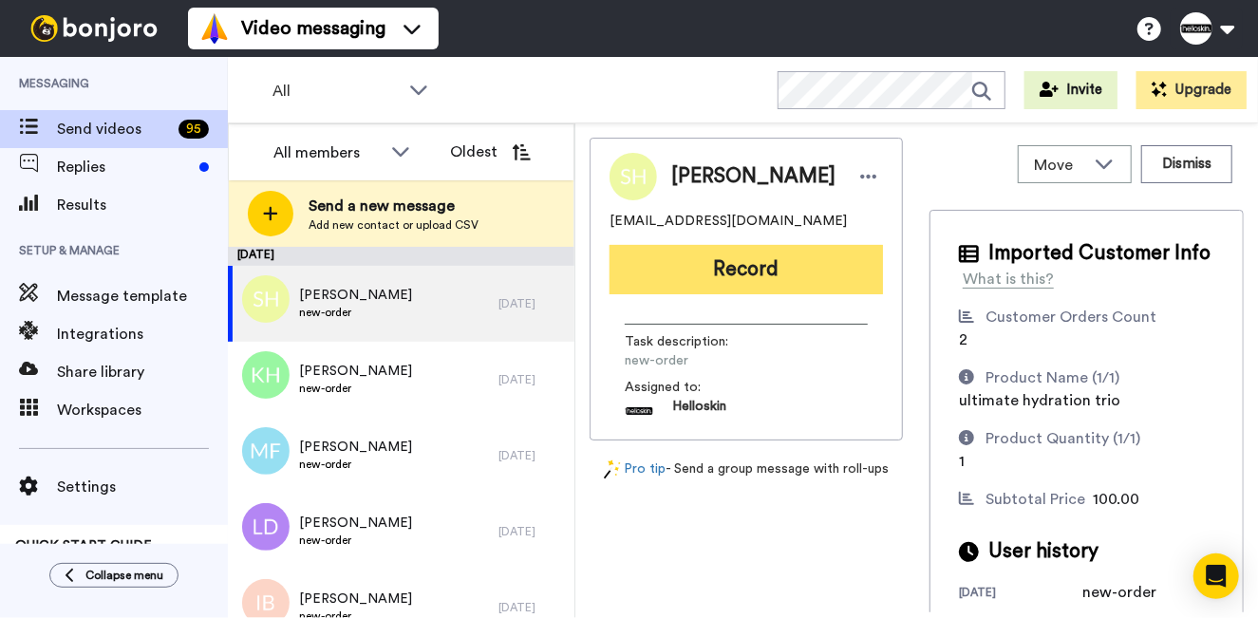
click at [746, 292] on button "Record" at bounding box center [747, 269] width 274 height 49
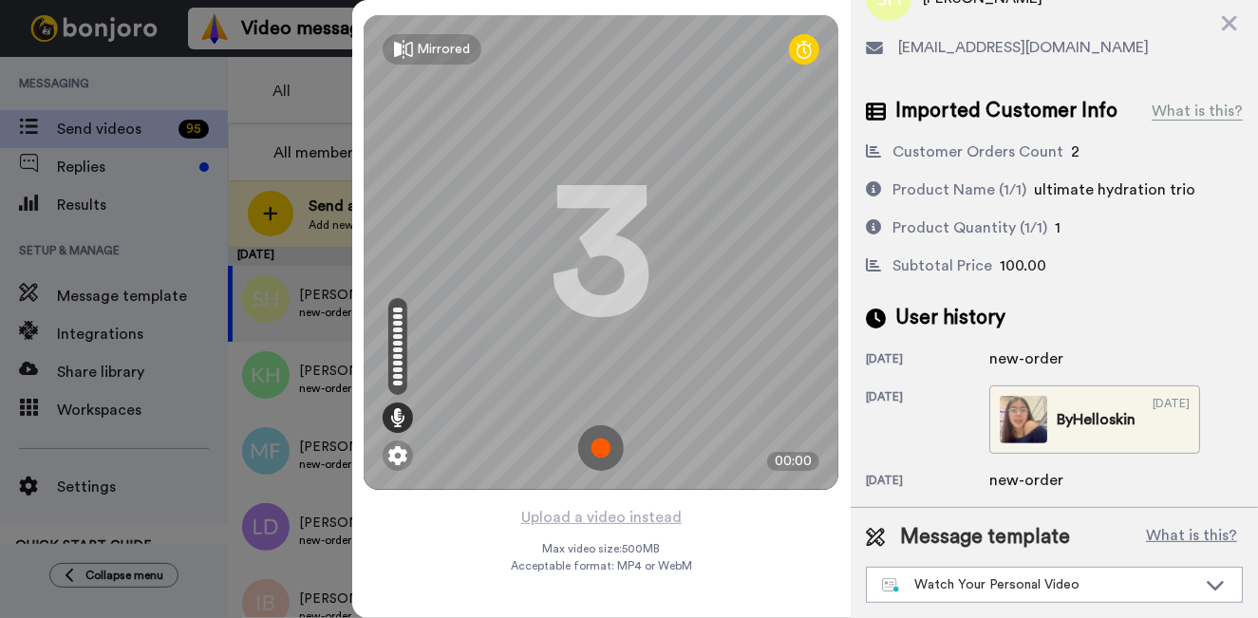
scroll to position [107, 0]
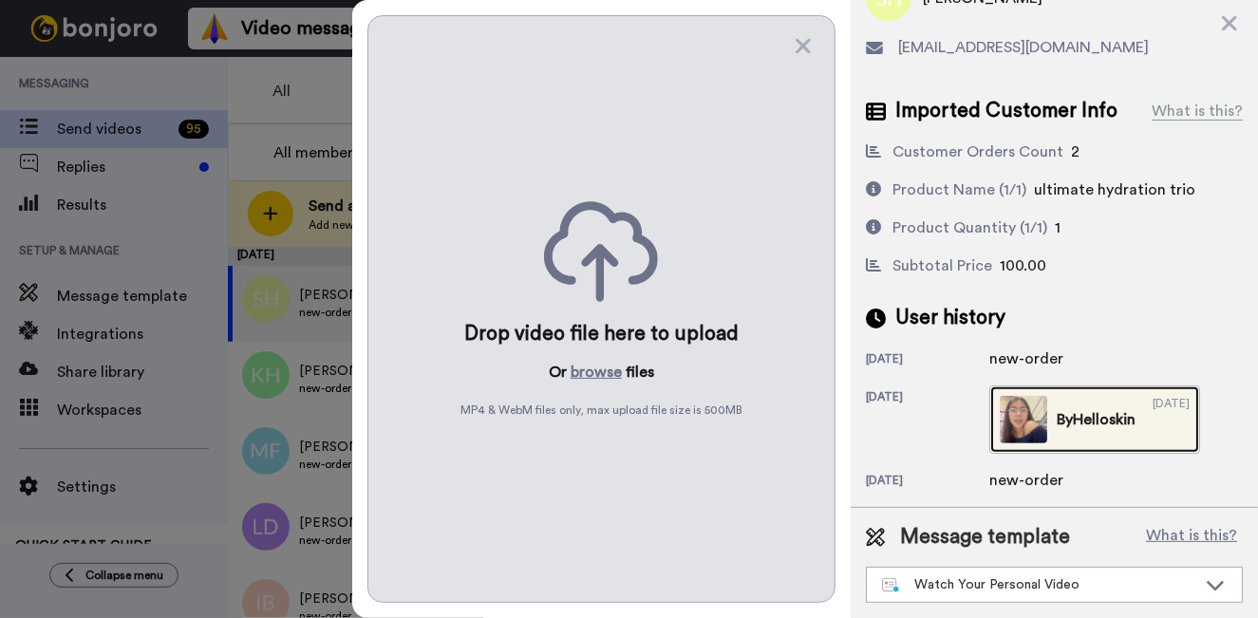
click at [1057, 415] on div "By Helloskin" at bounding box center [1096, 419] width 79 height 23
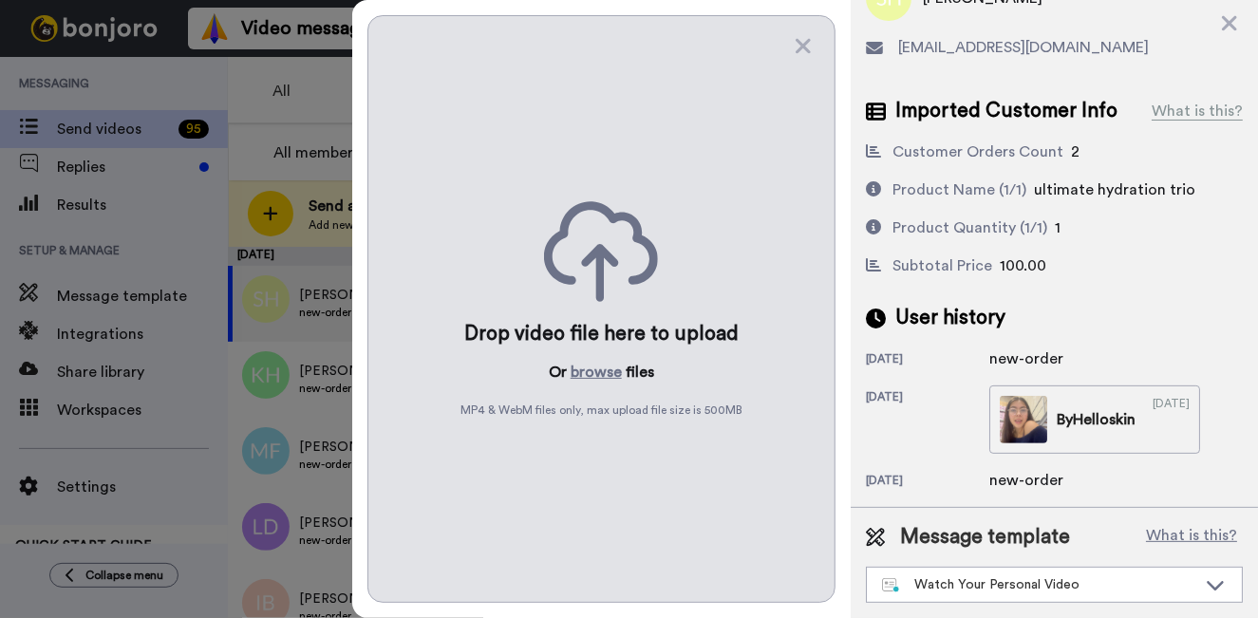
click at [340, 87] on div at bounding box center [629, 309] width 1258 height 618
click at [784, 52] on div "Drop video file here to upload Or browse files MP4 & WebM files only, max uploa…" at bounding box center [602, 309] width 468 height 588
click at [807, 45] on icon at bounding box center [803, 46] width 19 height 24
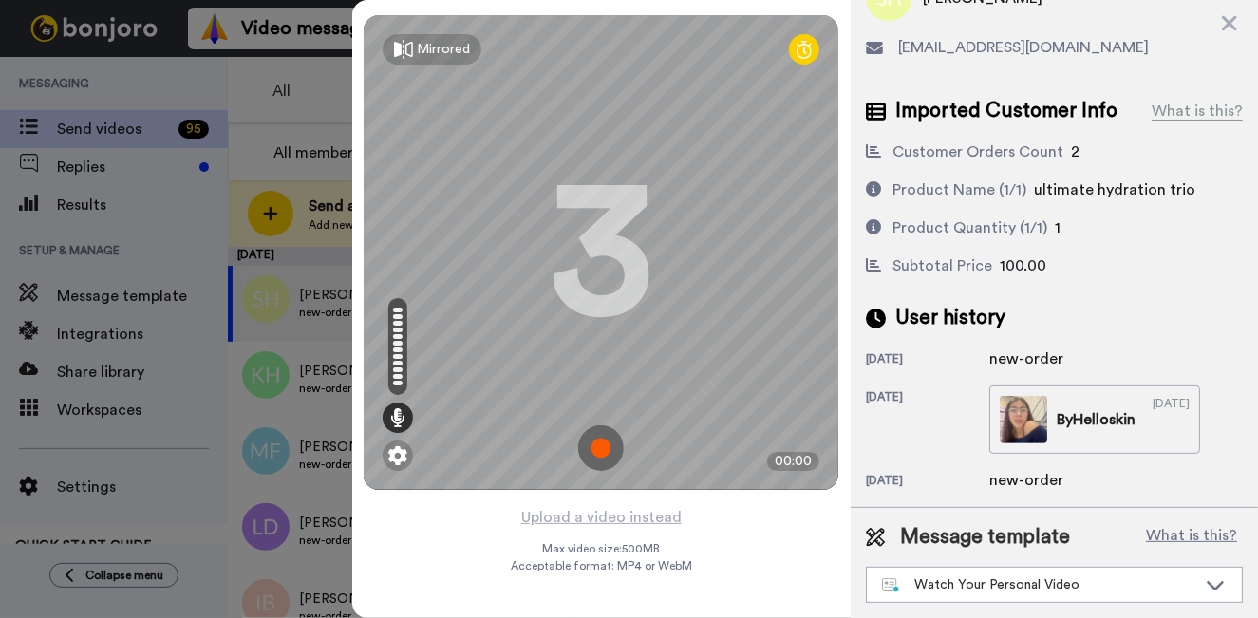
click at [620, 445] on img at bounding box center [601, 449] width 46 height 46
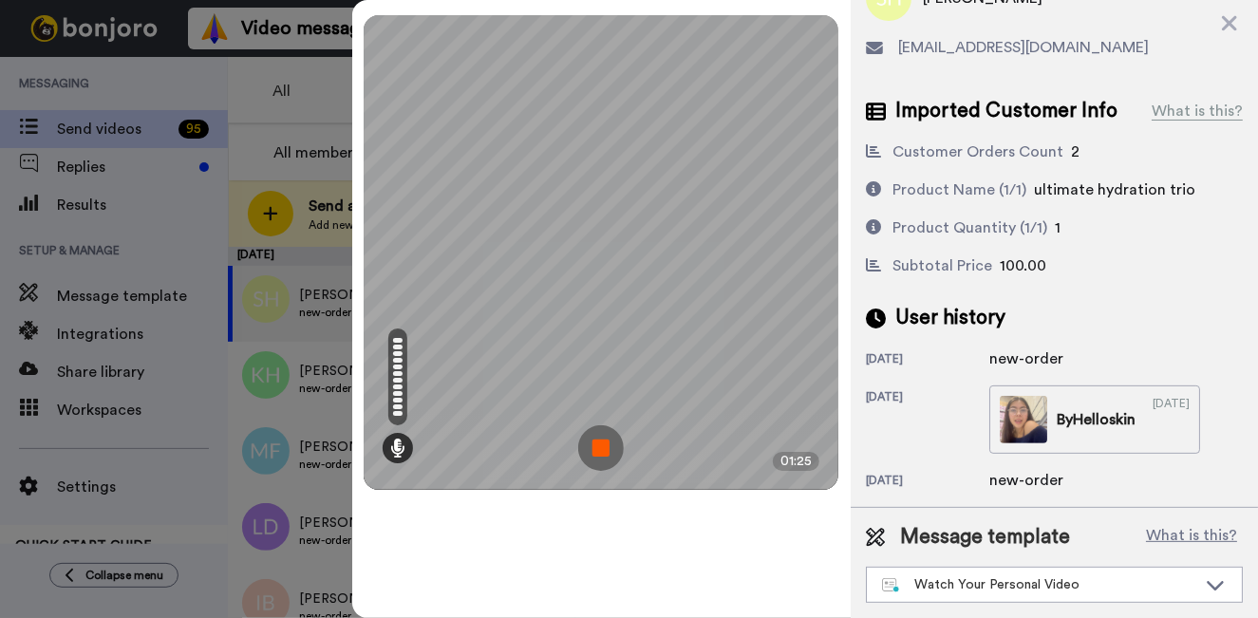
click at [597, 461] on img at bounding box center [601, 449] width 46 height 46
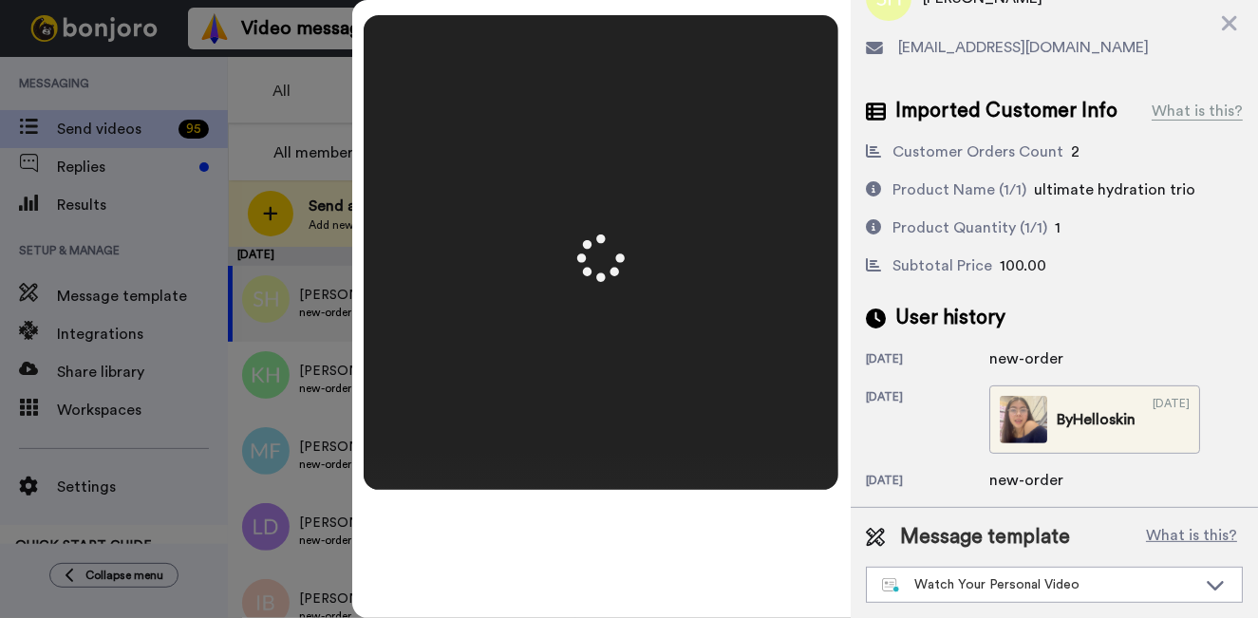
scroll to position [0, 0]
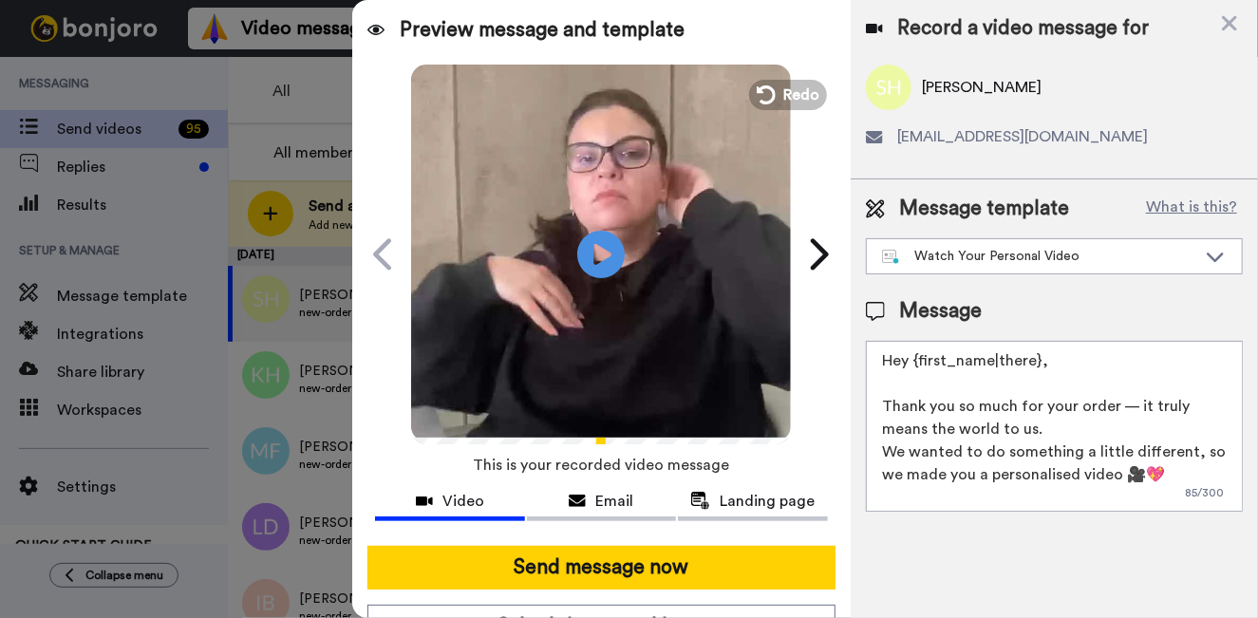
drag, startPoint x: 1050, startPoint y: 358, endPoint x: 913, endPoint y: 363, distance: 137.8
click at [913, 363] on textarea "Hey {first_name|there}, Thank you so much for your order — it truly means the w…" at bounding box center [1054, 426] width 377 height 171
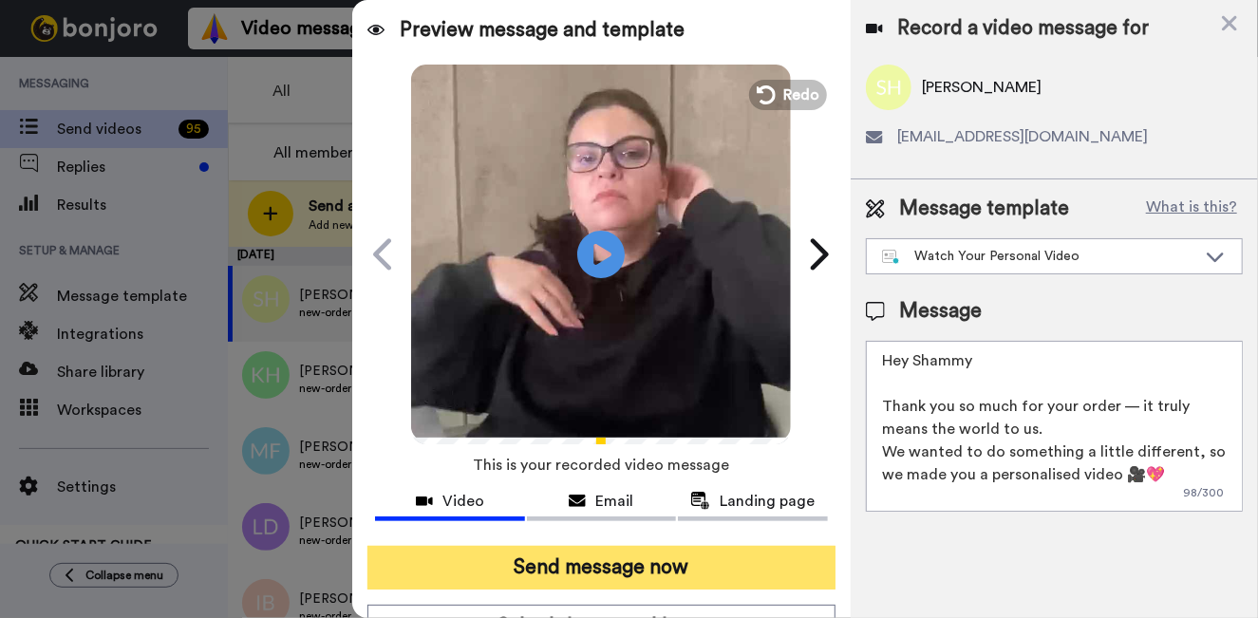
type textarea "Hey Shammy Thank you so much for your order — it truly means the world to us. W…"
click at [462, 562] on button "Send message now" at bounding box center [602, 568] width 468 height 44
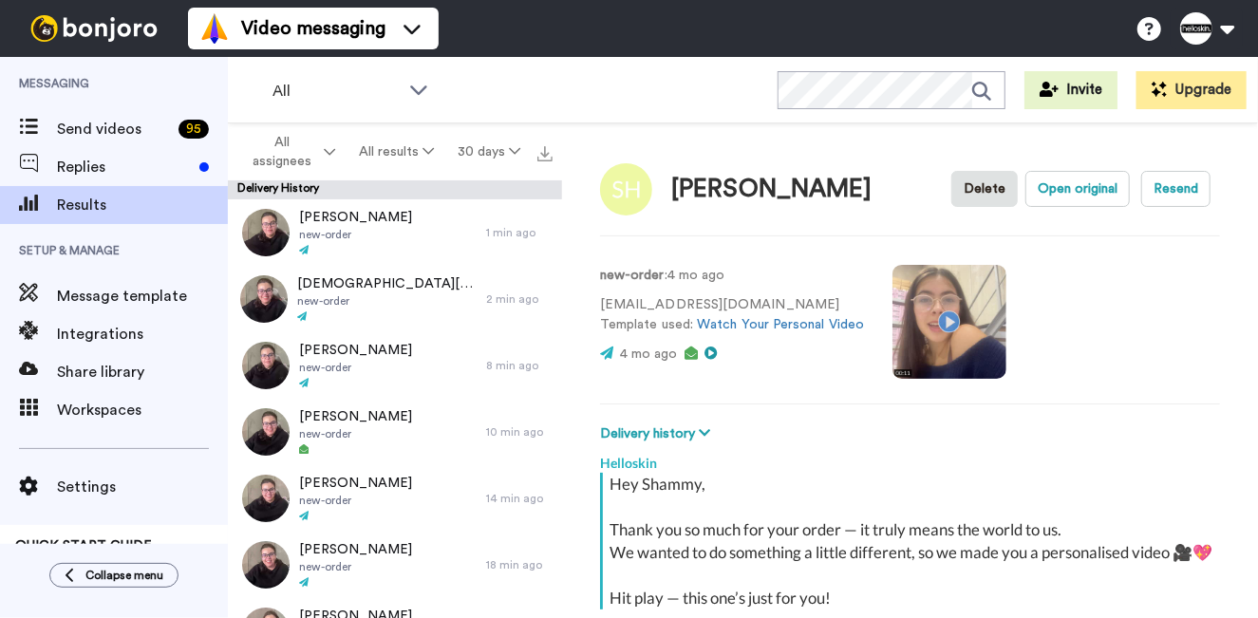
type textarea "x"
click at [922, 311] on video at bounding box center [950, 322] width 114 height 114
